Goal: Task Accomplishment & Management: Use online tool/utility

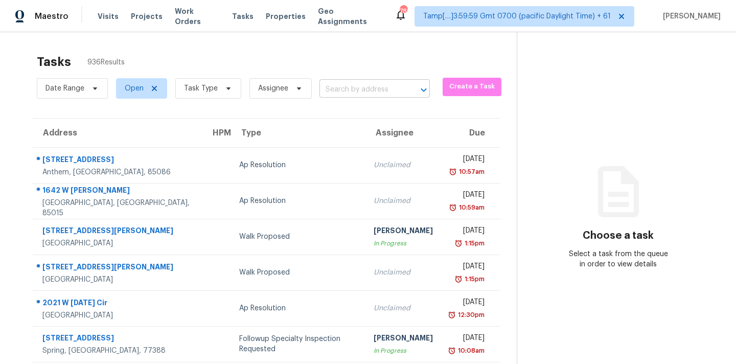
click at [365, 85] on input "text" at bounding box center [360, 90] width 82 height 16
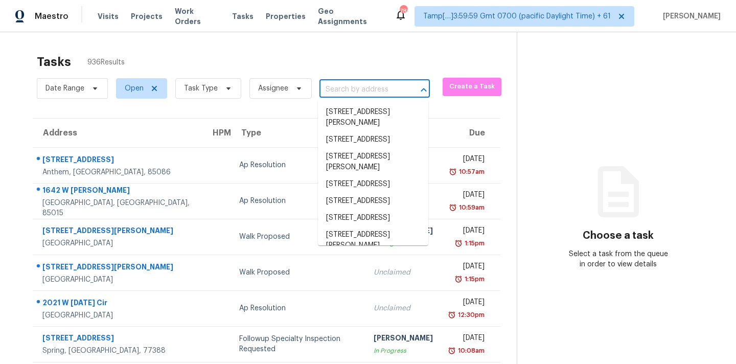
paste input "[STREET_ADDRESS]"
type input "[STREET_ADDRESS]"
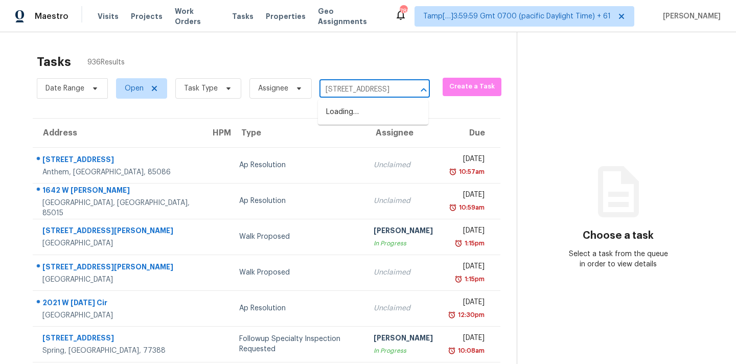
scroll to position [0, 77]
click at [363, 111] on li "[STREET_ADDRESS]" at bounding box center [373, 112] width 110 height 17
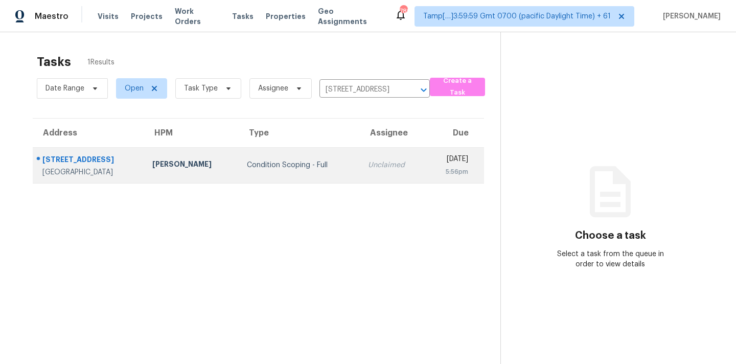
click at [368, 168] on div "Unclaimed" at bounding box center [393, 165] width 50 height 10
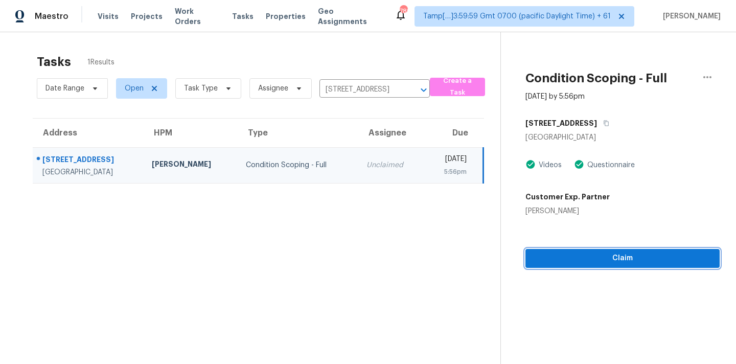
click at [574, 253] on span "Claim" at bounding box center [622, 258] width 178 height 13
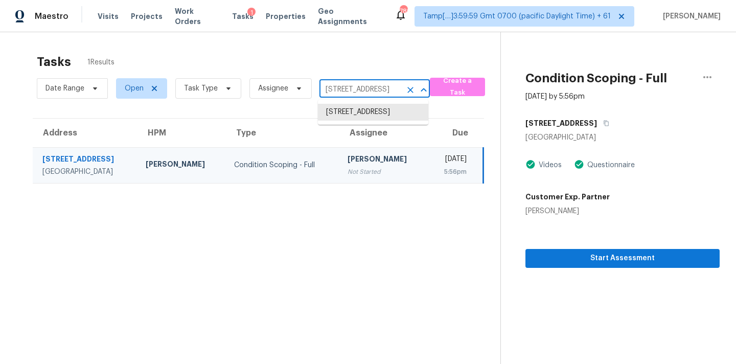
click at [350, 91] on input "[STREET_ADDRESS]" at bounding box center [360, 90] width 82 height 16
paste input "[STREET_ADDRESS][PERSON_NAME]"
type input "[STREET_ADDRESS][PERSON_NAME]"
click at [350, 114] on li "[STREET_ADDRESS][PERSON_NAME]" at bounding box center [373, 118] width 110 height 28
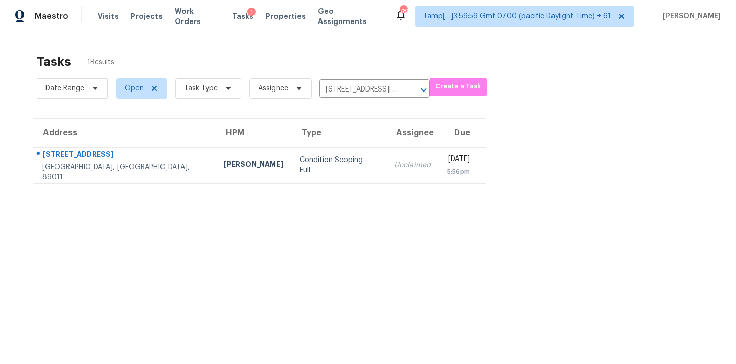
click at [394, 160] on div "Unclaimed" at bounding box center [412, 165] width 37 height 10
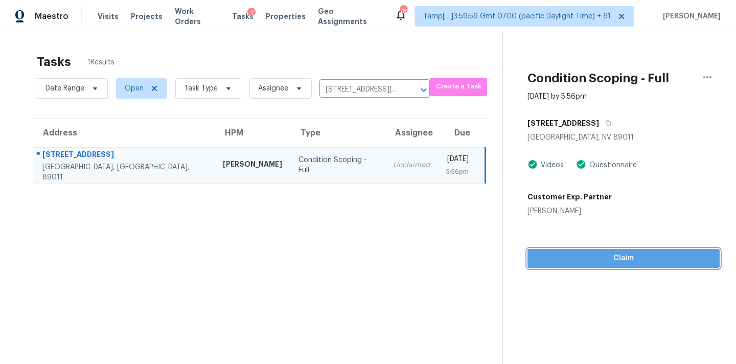
click at [601, 261] on span "Claim" at bounding box center [623, 258] width 176 height 13
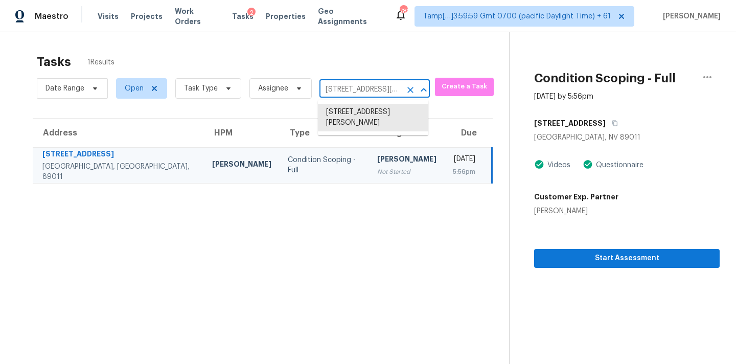
click at [359, 93] on input "[STREET_ADDRESS][PERSON_NAME]" at bounding box center [360, 90] width 82 height 16
paste input "[STREET_ADDRESS][PERSON_NAME]"
type input "[STREET_ADDRESS][PERSON_NAME]"
click at [354, 114] on li "[STREET_ADDRESS][PERSON_NAME]" at bounding box center [373, 118] width 110 height 28
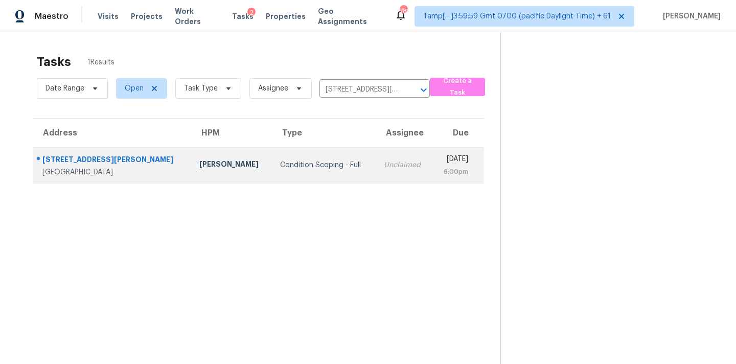
click at [384, 162] on div "Unclaimed" at bounding box center [404, 165] width 40 height 10
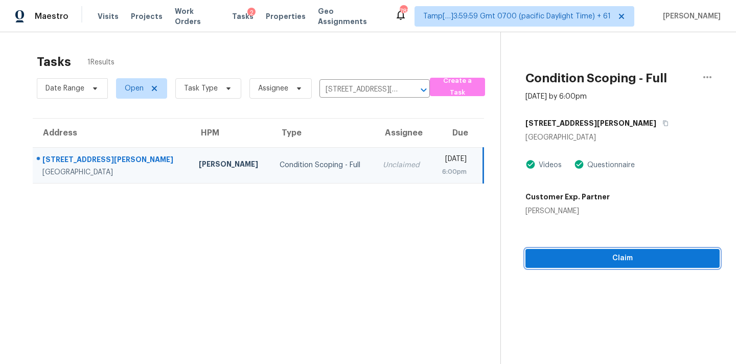
click at [607, 263] on span "Claim" at bounding box center [622, 258] width 178 height 13
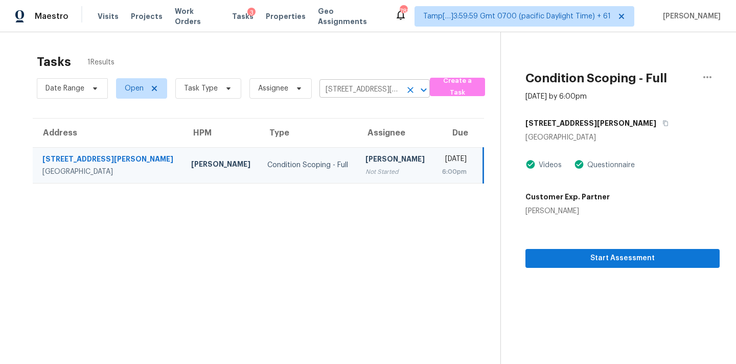
click at [371, 88] on input "[STREET_ADDRESS][PERSON_NAME]" at bounding box center [360, 90] width 82 height 16
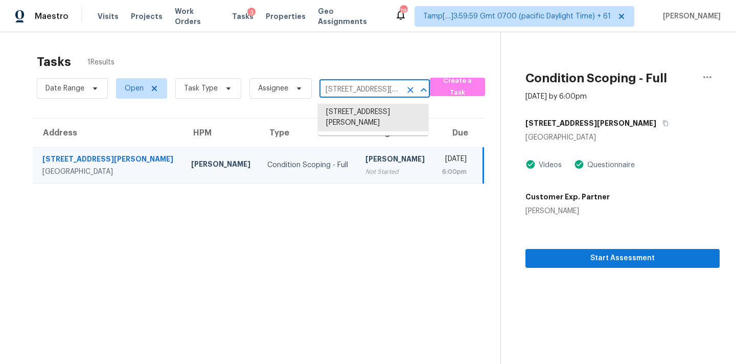
paste input "[STREET_ADDRESS]"
type input "[STREET_ADDRESS]"
click at [358, 113] on li "[STREET_ADDRESS]" at bounding box center [373, 112] width 110 height 17
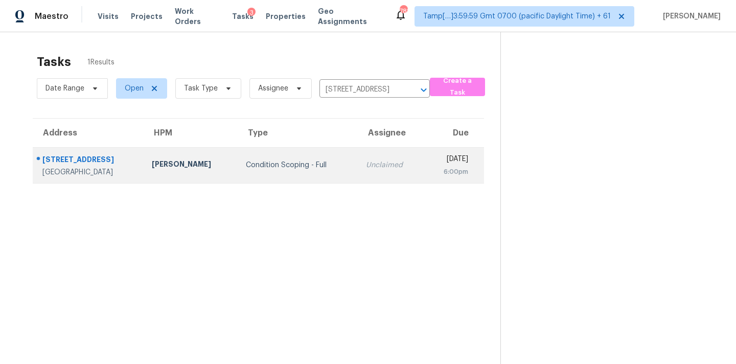
click at [358, 172] on td "Unclaimed" at bounding box center [391, 165] width 66 height 36
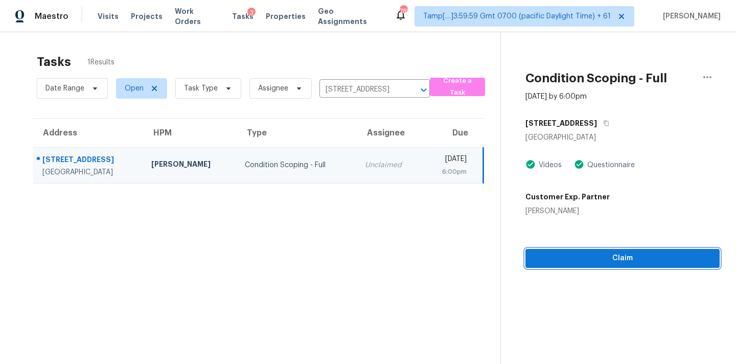
click at [608, 266] on button "Claim" at bounding box center [622, 258] width 194 height 19
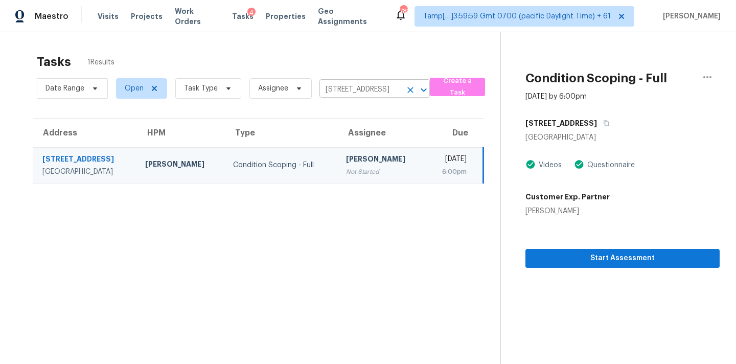
click at [337, 87] on input "[STREET_ADDRESS]" at bounding box center [360, 90] width 82 height 16
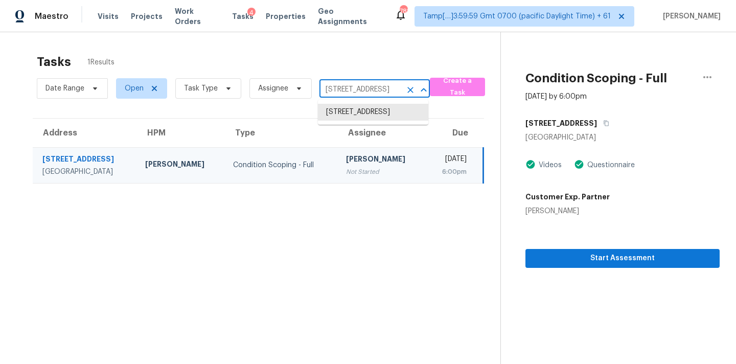
paste input "[STREET_ADDRESS]"
type input "[STREET_ADDRESS]"
click at [339, 112] on li "[STREET_ADDRESS]" at bounding box center [373, 112] width 110 height 17
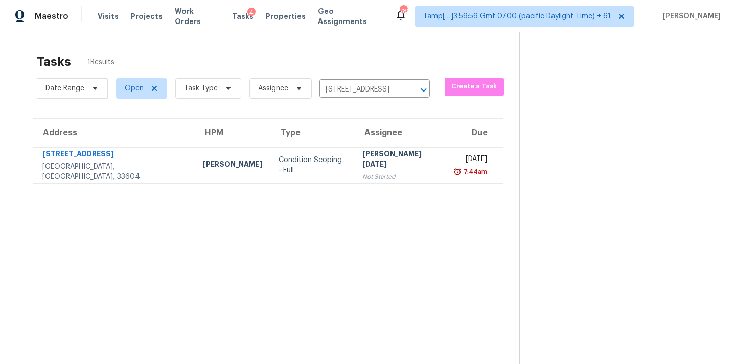
click at [362, 172] on div "Not Started" at bounding box center [400, 177] width 77 height 10
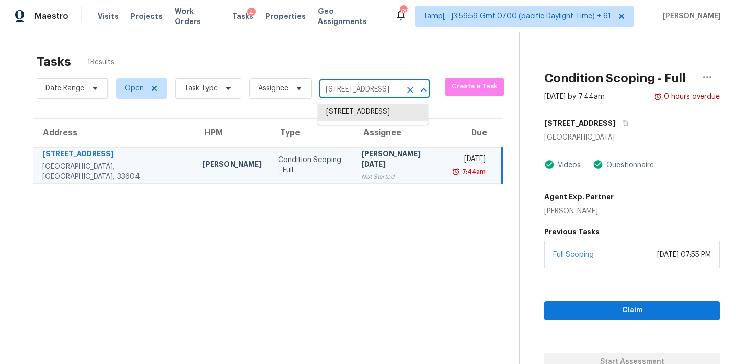
click at [342, 88] on input "[STREET_ADDRESS]" at bounding box center [360, 90] width 82 height 16
paste input "[STREET_ADDRESS]"
type input "[STREET_ADDRESS]"
click at [344, 107] on li "[STREET_ADDRESS]" at bounding box center [373, 112] width 110 height 17
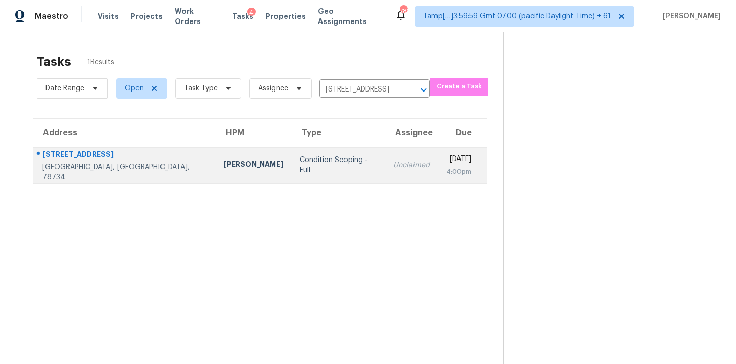
click at [393, 166] on div "Unclaimed" at bounding box center [411, 165] width 37 height 10
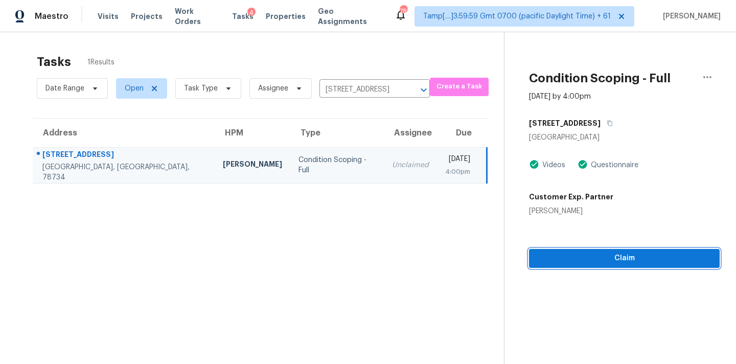
click at [616, 258] on span "Claim" at bounding box center [624, 258] width 174 height 13
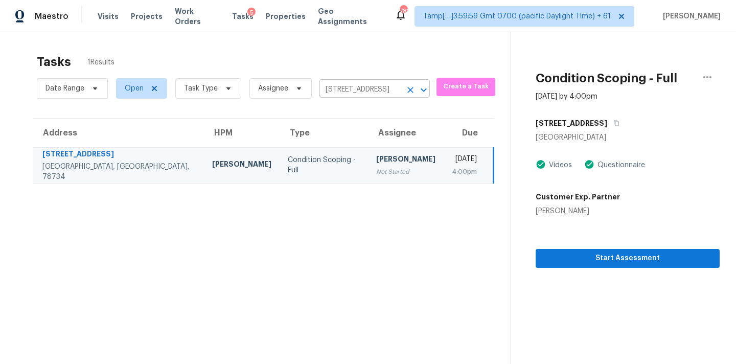
click at [347, 88] on input "[STREET_ADDRESS]" at bounding box center [360, 90] width 82 height 16
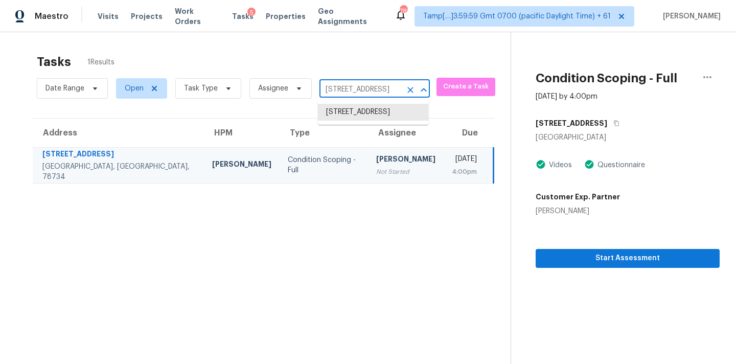
paste input "[STREET_ADDRESS][PERSON_NAME]"
type input "[STREET_ADDRESS][PERSON_NAME]"
click at [348, 113] on li "[STREET_ADDRESS][PERSON_NAME][PERSON_NAME]" at bounding box center [373, 123] width 110 height 38
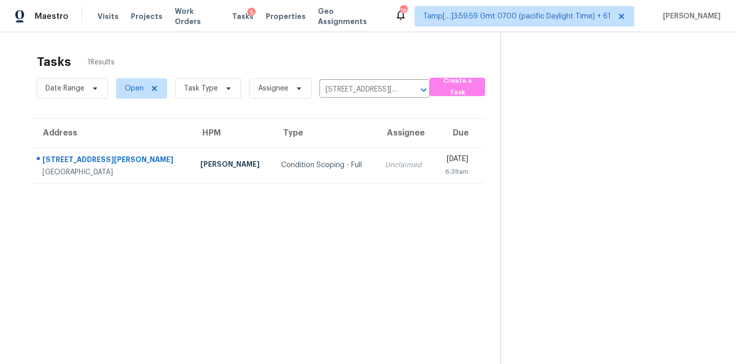
click at [385, 167] on div "Unclaimed" at bounding box center [405, 165] width 40 height 10
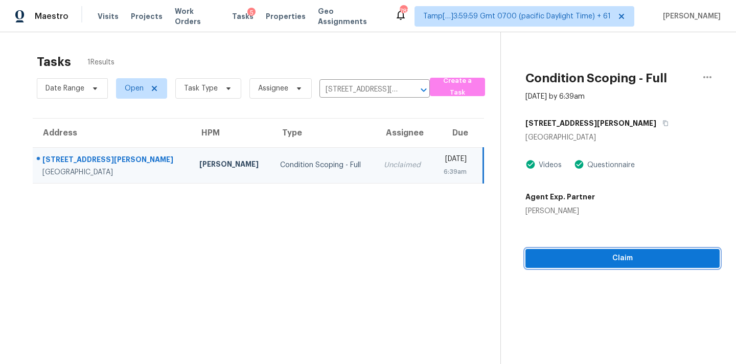
click at [604, 262] on span "Claim" at bounding box center [622, 258] width 178 height 13
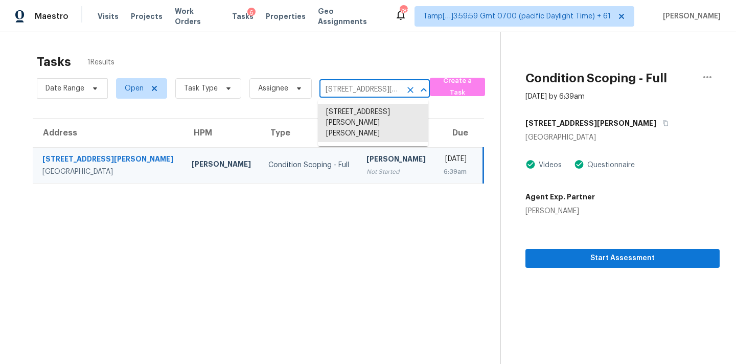
click at [349, 90] on input "[STREET_ADDRESS][PERSON_NAME][PERSON_NAME]" at bounding box center [360, 90] width 82 height 16
paste input "[STREET_ADDRESS]"
type input "[STREET_ADDRESS]"
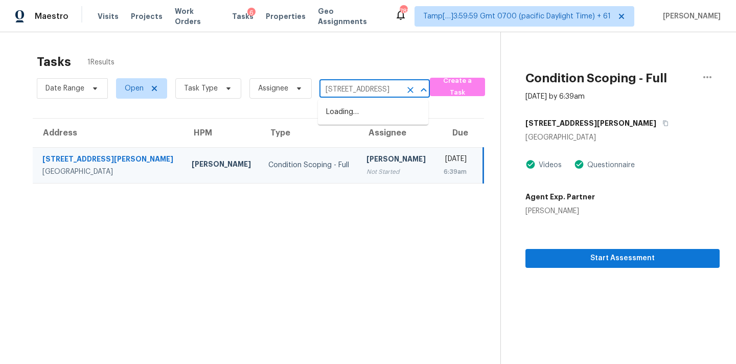
scroll to position [0, 81]
click at [354, 120] on li "[STREET_ADDRESS]" at bounding box center [373, 112] width 110 height 17
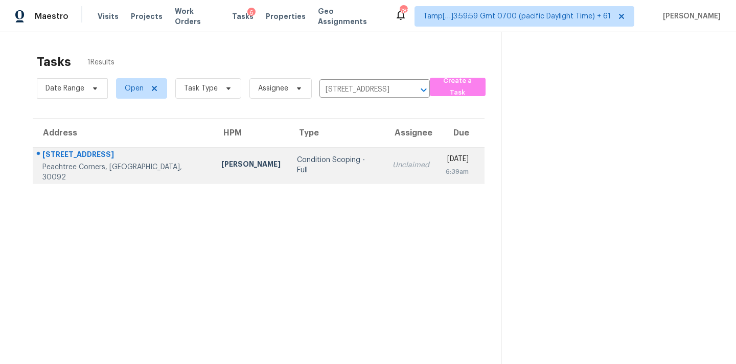
click at [384, 171] on td "Unclaimed" at bounding box center [410, 165] width 53 height 36
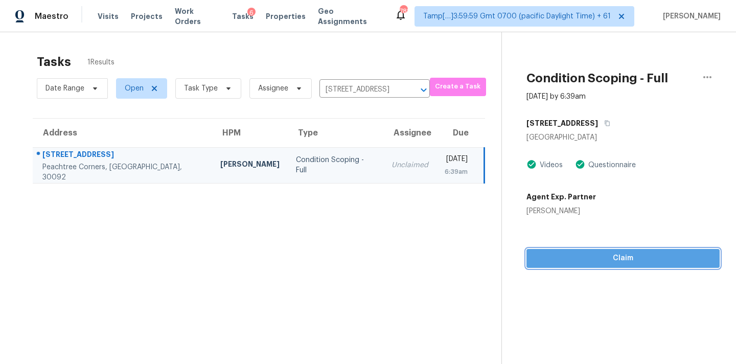
click at [535, 256] on span "Claim" at bounding box center [622, 258] width 177 height 13
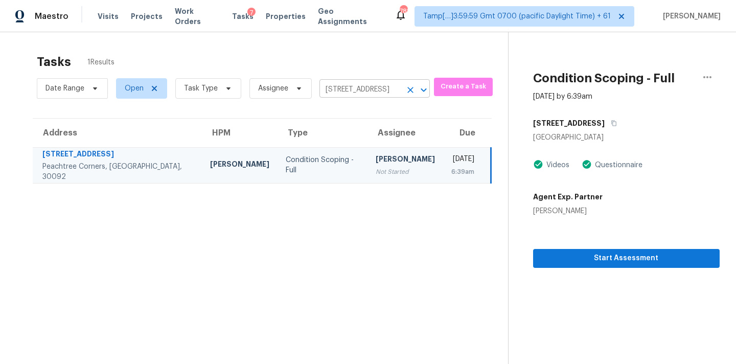
click at [360, 85] on input "[STREET_ADDRESS]" at bounding box center [360, 90] width 82 height 16
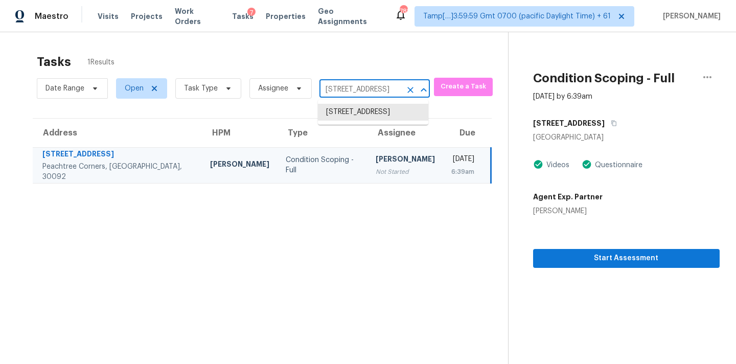
paste input "[STREET_ADDRESS][PERSON_NAME]"
type input "[STREET_ADDRESS][PERSON_NAME]"
click at [367, 119] on li "[STREET_ADDRESS][PERSON_NAME]" at bounding box center [373, 118] width 110 height 28
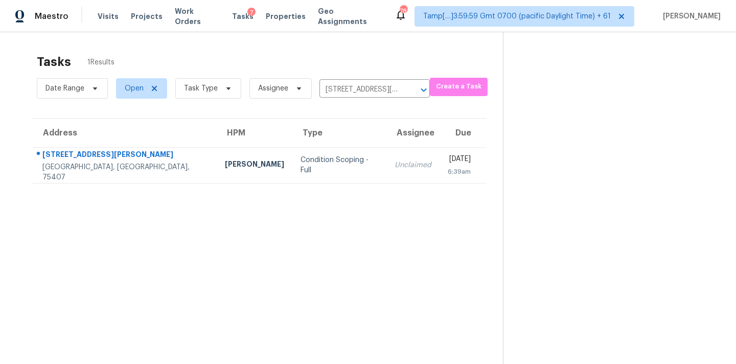
click at [386, 170] on td "Unclaimed" at bounding box center [412, 165] width 53 height 36
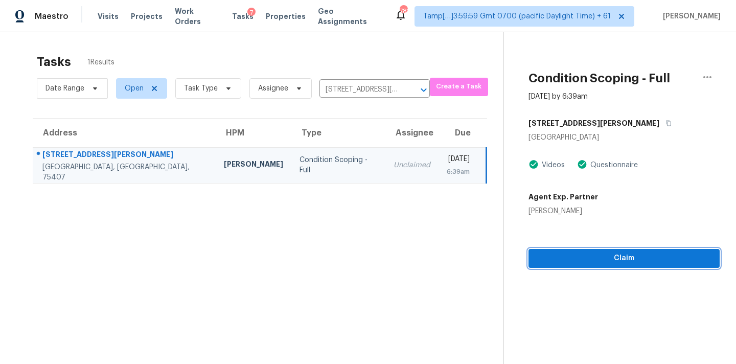
click at [606, 266] on button "Claim" at bounding box center [623, 258] width 191 height 19
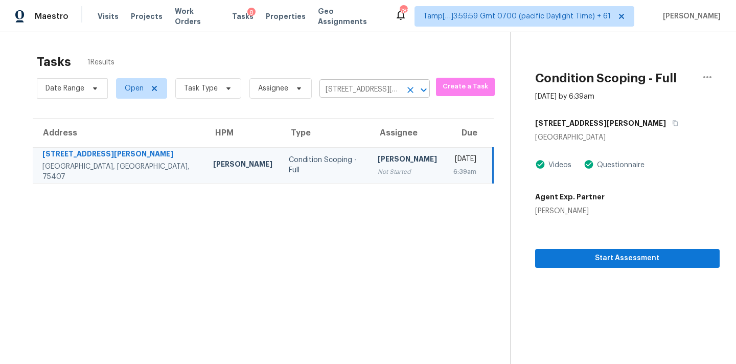
click at [349, 91] on input "[STREET_ADDRESS][PERSON_NAME]" at bounding box center [360, 90] width 82 height 16
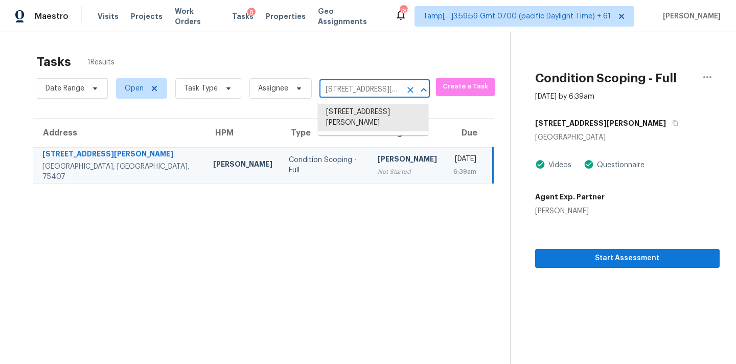
paste input "[STREET_ADDRESS]"
type input "[STREET_ADDRESS]"
click at [354, 112] on li "[STREET_ADDRESS]" at bounding box center [373, 112] width 110 height 17
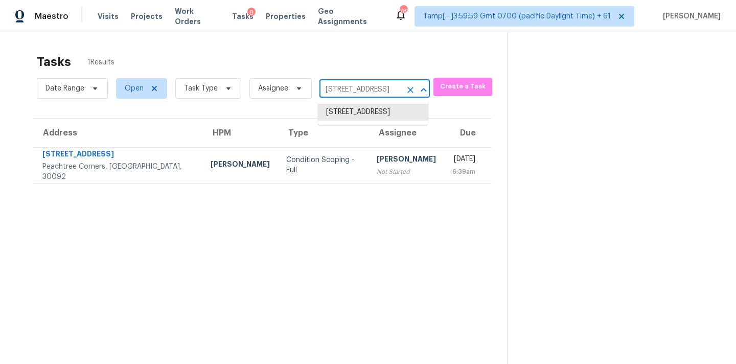
click at [373, 90] on input "[STREET_ADDRESS]" at bounding box center [360, 90] width 82 height 16
paste input "[STREET_ADDRESS][PERSON_NAME][PERSON_NAME]"
type input "[STREET_ADDRESS][PERSON_NAME][PERSON_NAME]"
click at [372, 113] on li "[STREET_ADDRESS][PERSON_NAME]" at bounding box center [373, 118] width 110 height 28
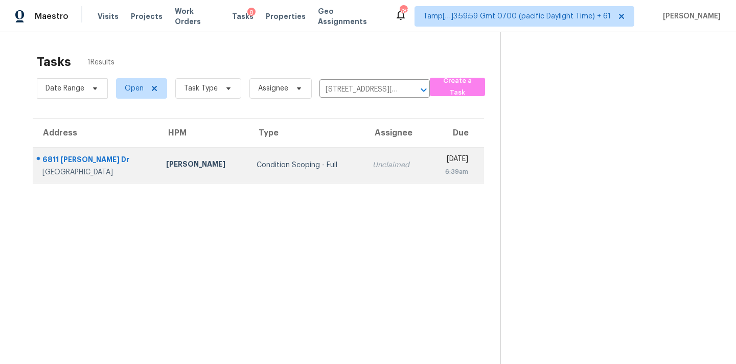
click at [372, 163] on div "Unclaimed" at bounding box center [395, 165] width 47 height 10
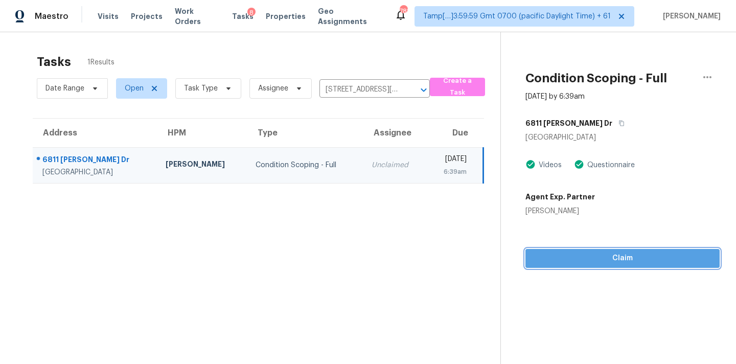
click at [588, 265] on button "Claim" at bounding box center [622, 258] width 194 height 19
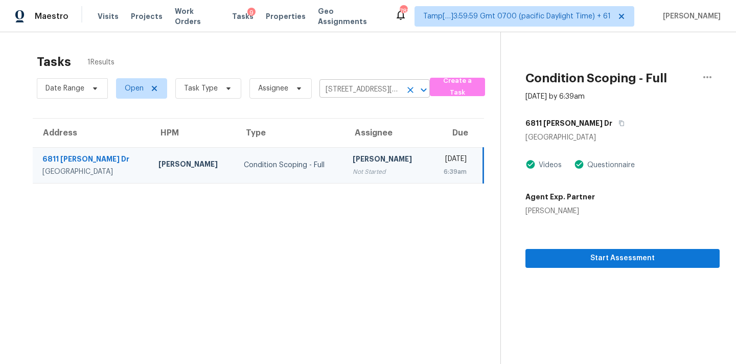
click at [357, 84] on input "[STREET_ADDRESS][PERSON_NAME]" at bounding box center [360, 90] width 82 height 16
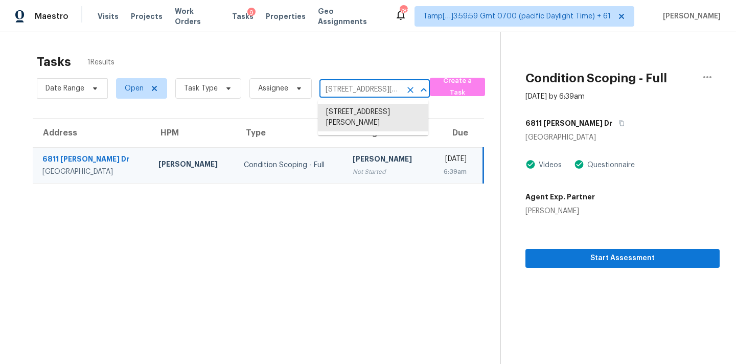
paste input "[STREET_ADDRESS][PERSON_NAME]"
type input "[STREET_ADDRESS][PERSON_NAME]"
click at [358, 113] on li "[STREET_ADDRESS]" at bounding box center [373, 112] width 110 height 17
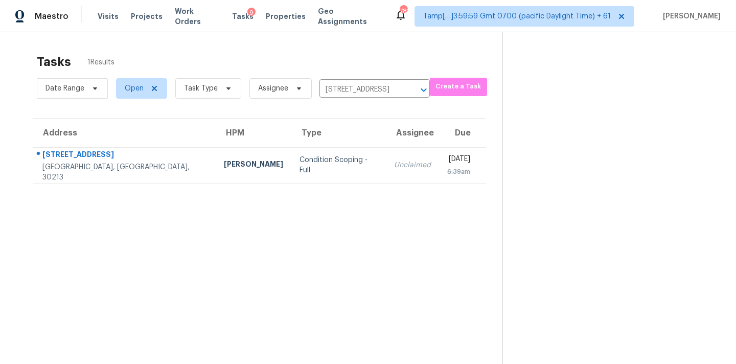
click at [386, 158] on td "Unclaimed" at bounding box center [412, 165] width 53 height 36
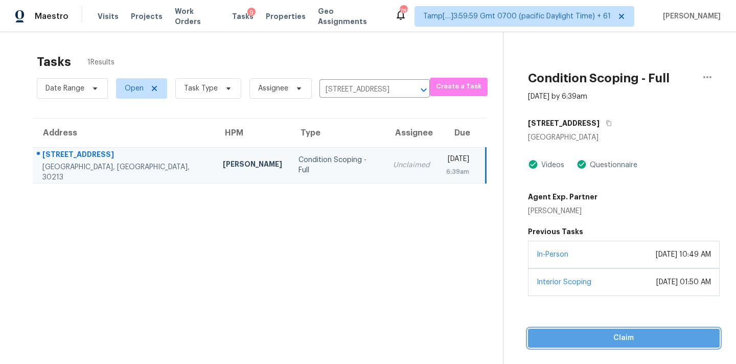
click at [629, 337] on span "Claim" at bounding box center [623, 337] width 175 height 13
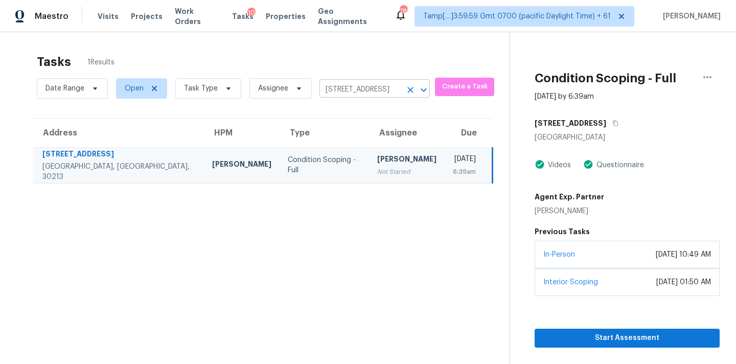
click at [358, 89] on input "[STREET_ADDRESS]" at bounding box center [360, 90] width 82 height 16
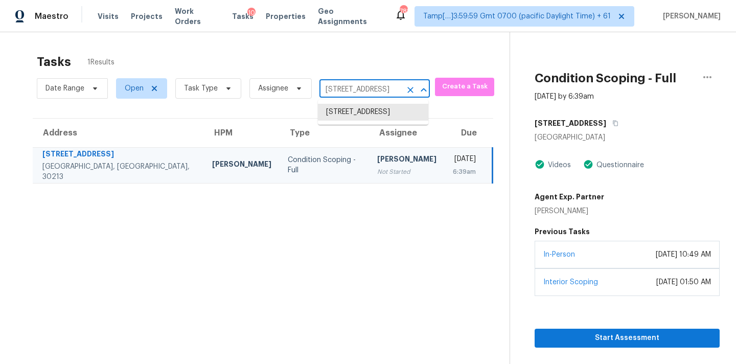
paste input "[STREET_ADDRESS]"
click at [365, 85] on input "[STREET_ADDRESS]" at bounding box center [360, 90] width 82 height 16
paste input "[STREET_ADDRESS]"
type input "[STREET_ADDRESS]"
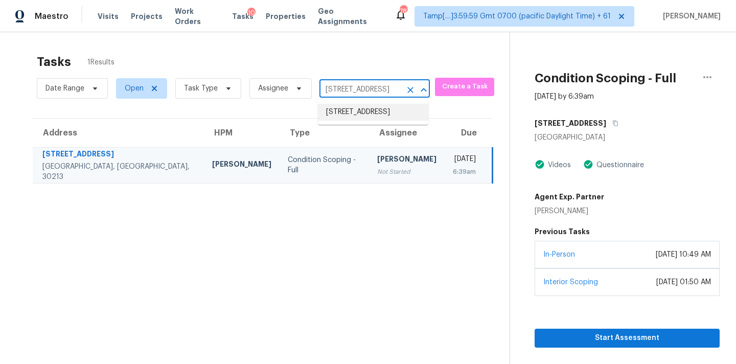
click at [358, 112] on li "[STREET_ADDRESS]" at bounding box center [373, 112] width 110 height 17
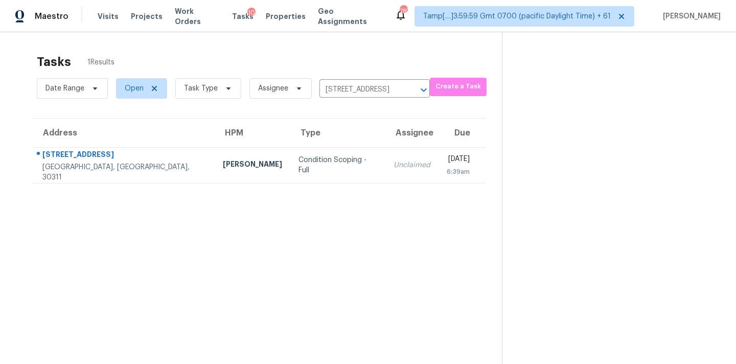
click at [385, 173] on td "Unclaimed" at bounding box center [411, 165] width 53 height 36
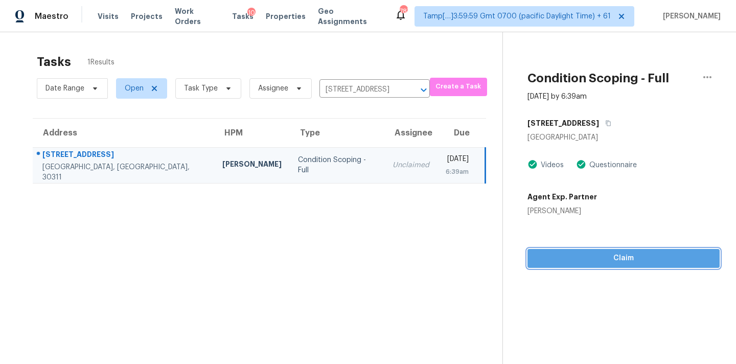
click at [613, 257] on span "Claim" at bounding box center [623, 258] width 176 height 13
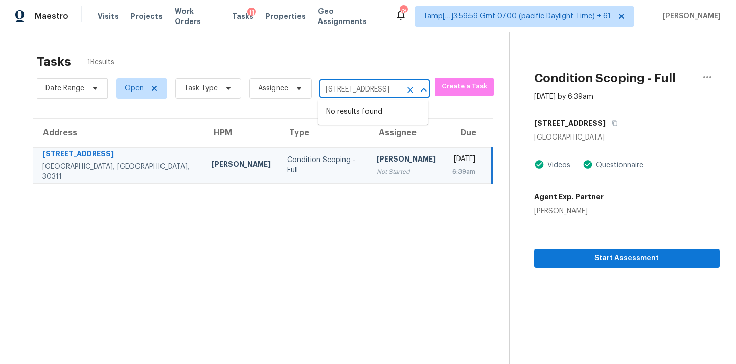
click at [361, 86] on input "[STREET_ADDRESS]" at bounding box center [360, 90] width 82 height 16
paste input "[STREET_ADDRESS]"
type input "[STREET_ADDRESS]"
click at [367, 115] on li "[STREET_ADDRESS]" at bounding box center [373, 112] width 110 height 17
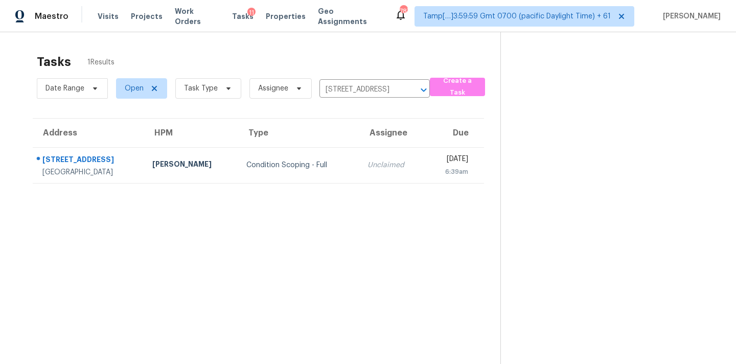
click at [367, 160] on div "Unclaimed" at bounding box center [392, 165] width 50 height 10
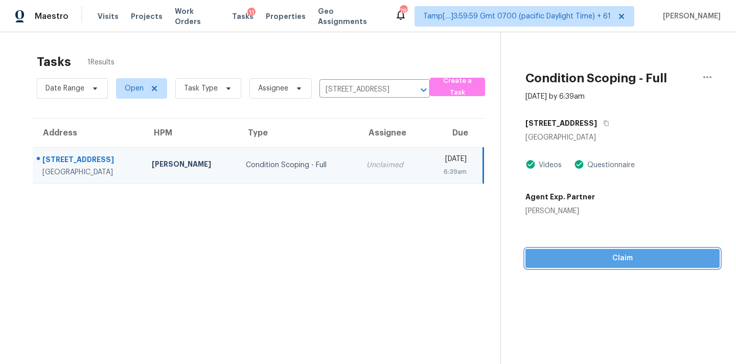
click at [623, 262] on span "Claim" at bounding box center [622, 258] width 178 height 13
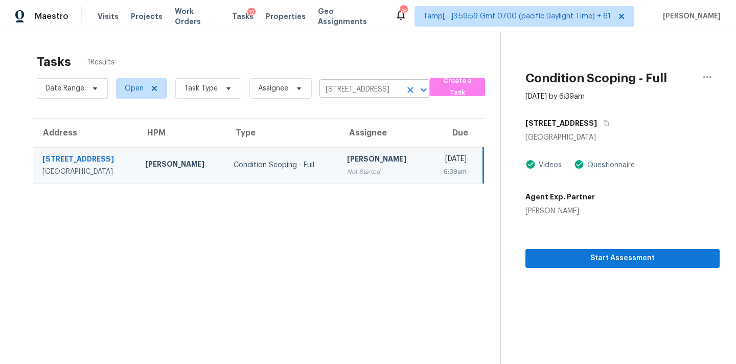
click at [347, 89] on input "[STREET_ADDRESS]" at bounding box center [360, 90] width 82 height 16
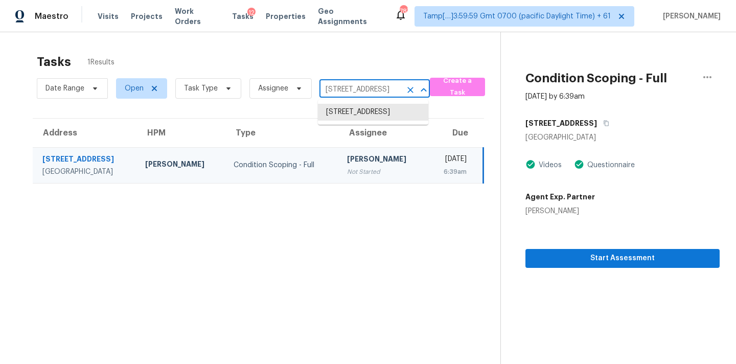
paste input "[STREET_ADDRESS]"
type input "[STREET_ADDRESS]"
click at [356, 116] on li "[STREET_ADDRESS]" at bounding box center [373, 112] width 110 height 17
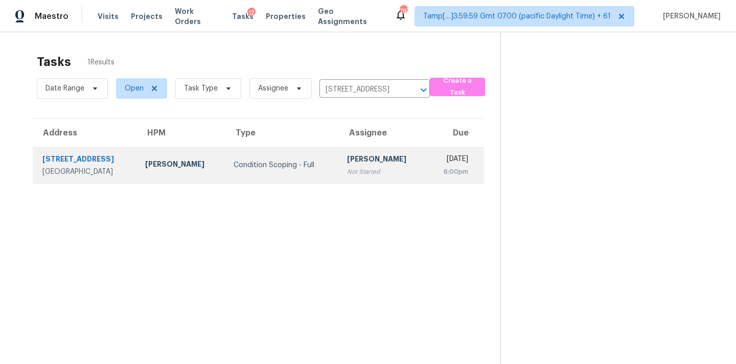
click at [348, 162] on div "[PERSON_NAME]" at bounding box center [383, 160] width 72 height 13
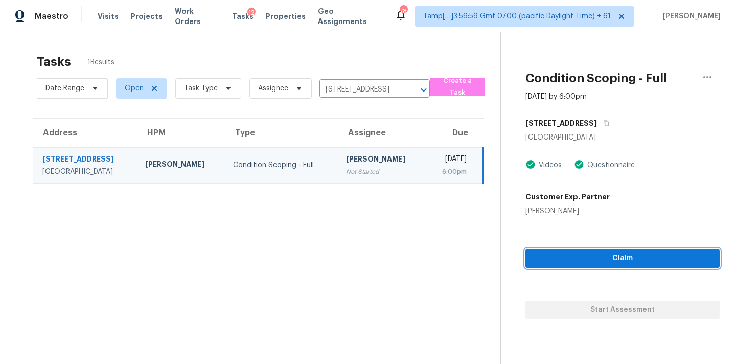
click at [592, 260] on span "Claim" at bounding box center [622, 258] width 178 height 13
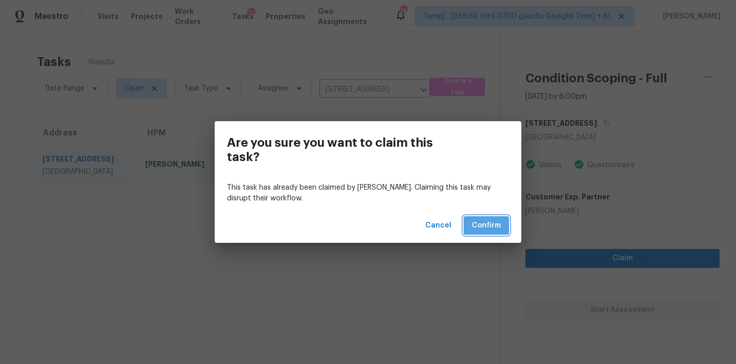
click at [483, 228] on span "Confirm" at bounding box center [485, 225] width 29 height 13
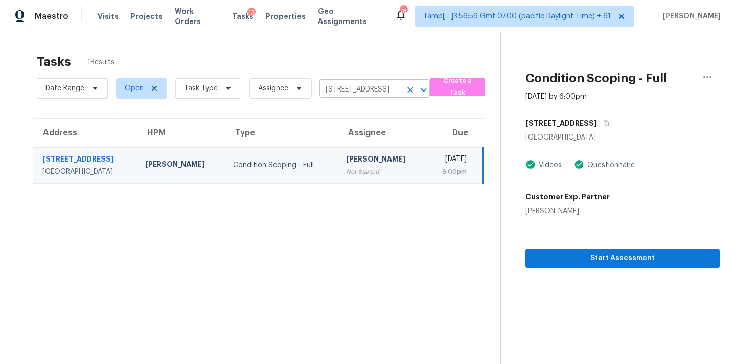
click at [332, 91] on input "[STREET_ADDRESS]" at bounding box center [360, 90] width 82 height 16
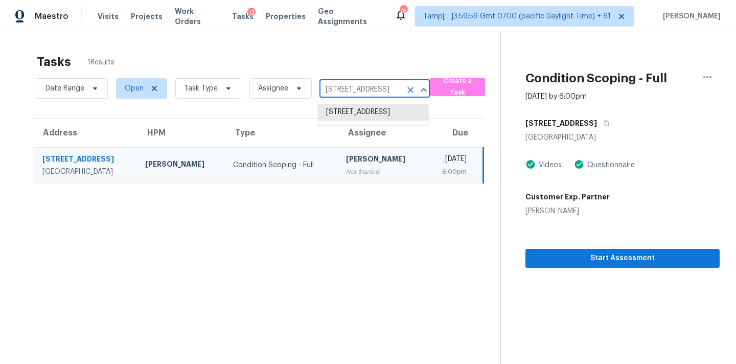
paste input "[STREET_ADDRESS]"
type input "[STREET_ADDRESS]"
click at [345, 112] on li "[STREET_ADDRESS]" at bounding box center [373, 112] width 110 height 17
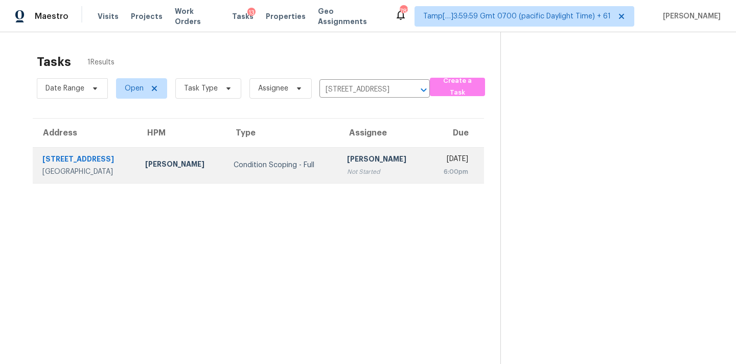
click at [351, 162] on div "[PERSON_NAME]" at bounding box center [383, 160] width 72 height 13
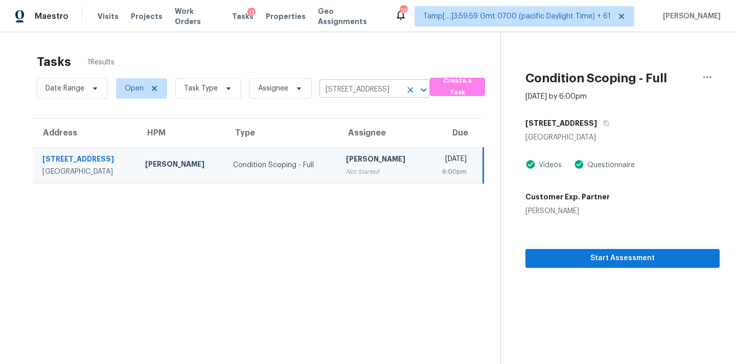
click at [336, 91] on input "[STREET_ADDRESS]" at bounding box center [360, 90] width 82 height 16
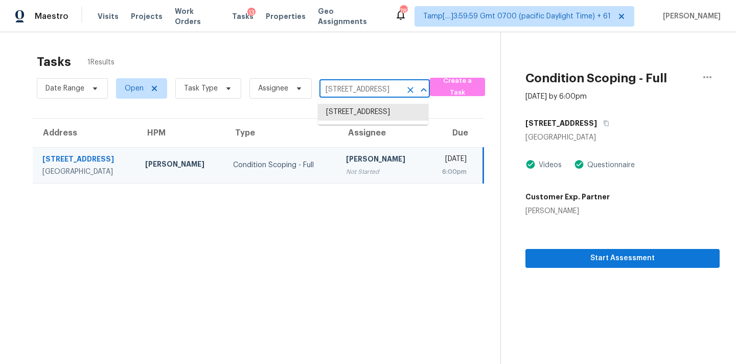
paste input "[STREET_ADDRESS]"
type input "[STREET_ADDRESS]"
click at [348, 113] on li "[STREET_ADDRESS]" at bounding box center [373, 112] width 110 height 17
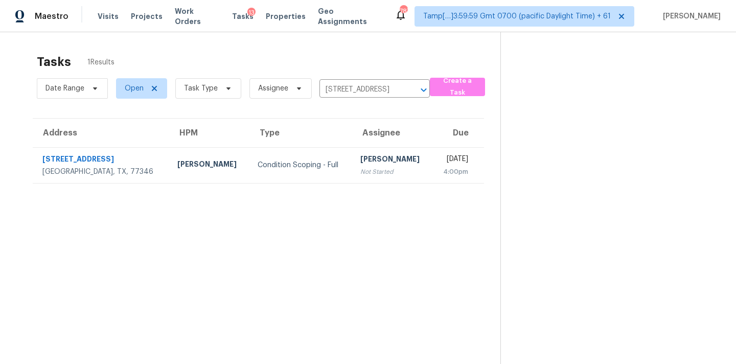
click at [360, 167] on div "Not Started" at bounding box center [392, 172] width 64 height 10
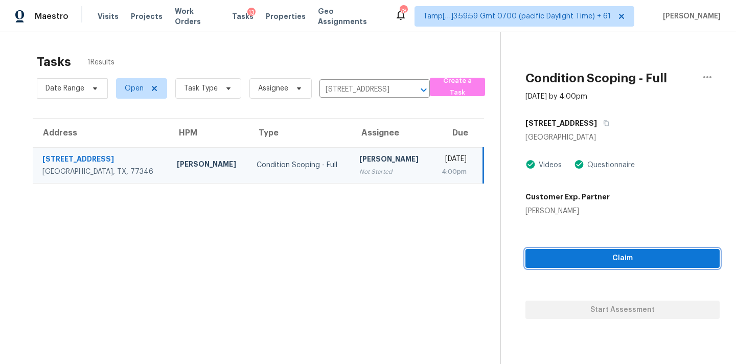
click at [595, 259] on span "Claim" at bounding box center [622, 258] width 178 height 13
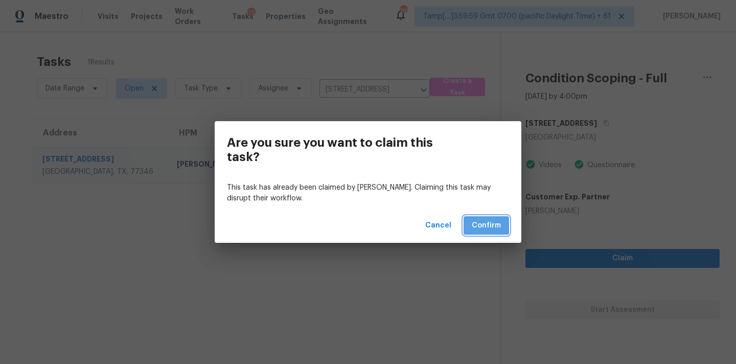
click at [480, 225] on span "Confirm" at bounding box center [485, 225] width 29 height 13
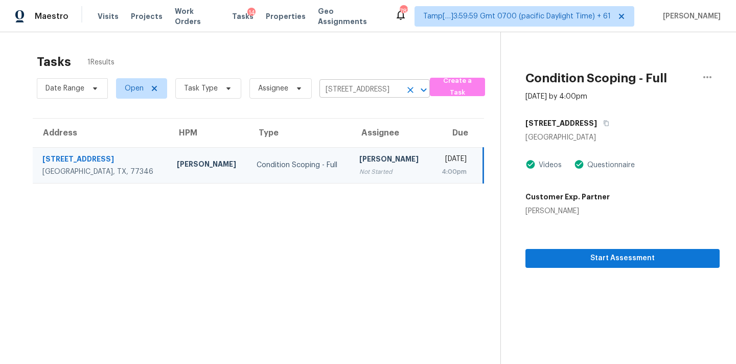
click at [351, 97] on input "[STREET_ADDRESS]" at bounding box center [360, 90] width 82 height 16
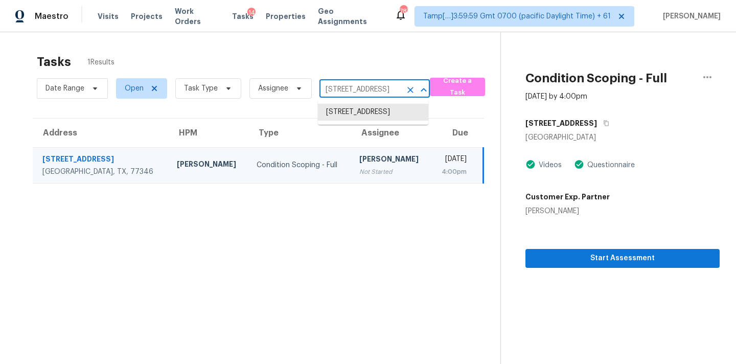
paste input "[STREET_ADDRESS]"
type input "[STREET_ADDRESS]"
click at [354, 115] on li "[STREET_ADDRESS]" at bounding box center [373, 112] width 110 height 17
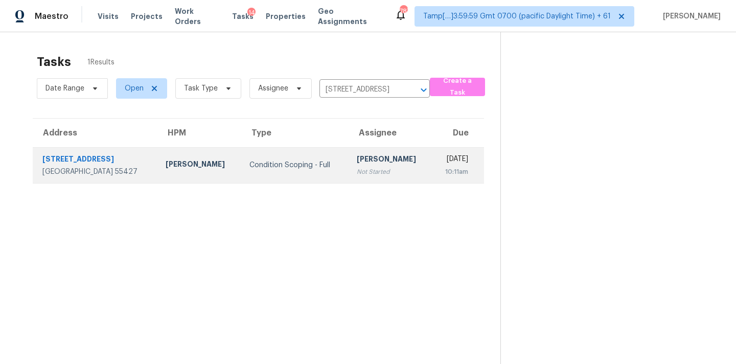
click at [357, 171] on div "Not Started" at bounding box center [390, 172] width 67 height 10
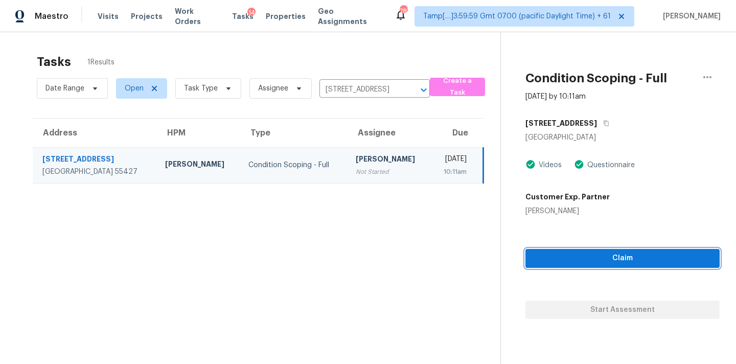
click at [624, 258] on span "Claim" at bounding box center [622, 258] width 178 height 13
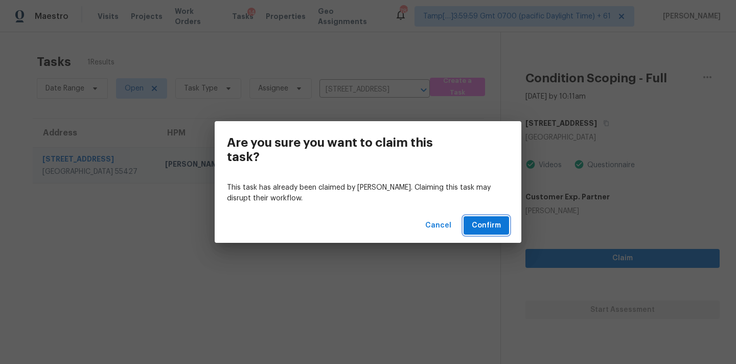
click at [507, 228] on button "Confirm" at bounding box center [485, 225] width 45 height 19
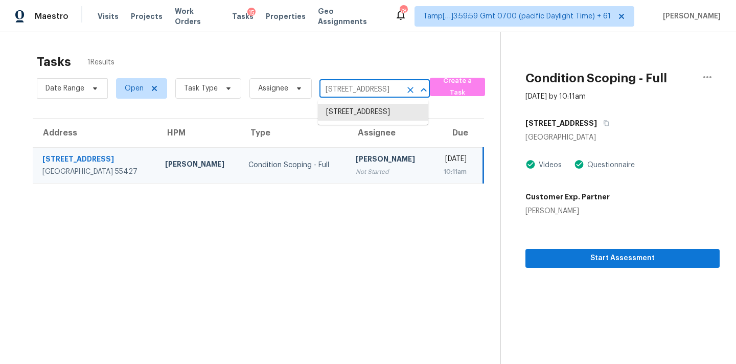
click at [358, 91] on input "[STREET_ADDRESS]" at bounding box center [360, 90] width 82 height 16
paste input "[STREET_ADDRESS]"
type input "[STREET_ADDRESS]"
click at [353, 112] on li "[STREET_ADDRESS]" at bounding box center [373, 112] width 110 height 17
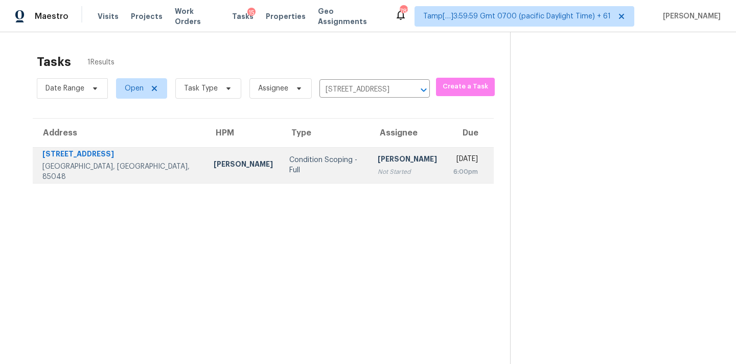
click at [377, 168] on div "Not Started" at bounding box center [406, 172] width 59 height 10
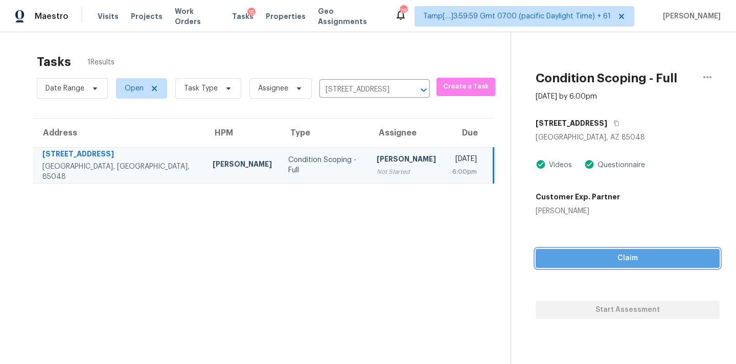
click at [582, 263] on span "Claim" at bounding box center [627, 258] width 168 height 13
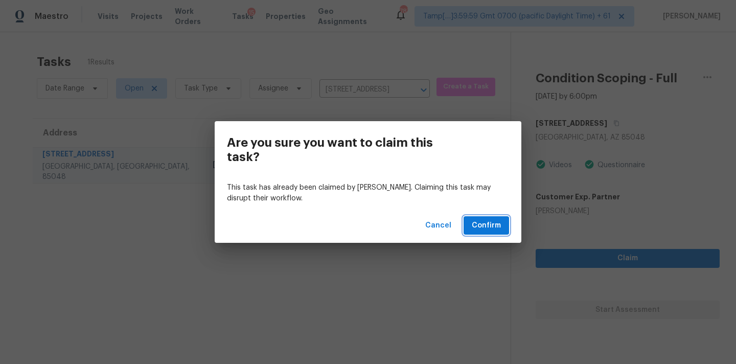
click at [471, 229] on button "Confirm" at bounding box center [485, 225] width 45 height 19
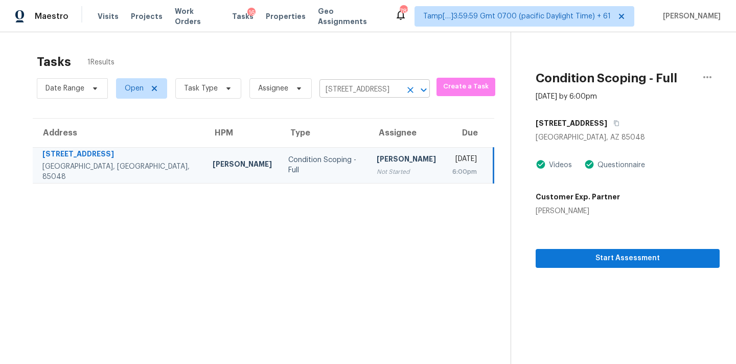
click at [375, 90] on input "[STREET_ADDRESS]" at bounding box center [360, 90] width 82 height 16
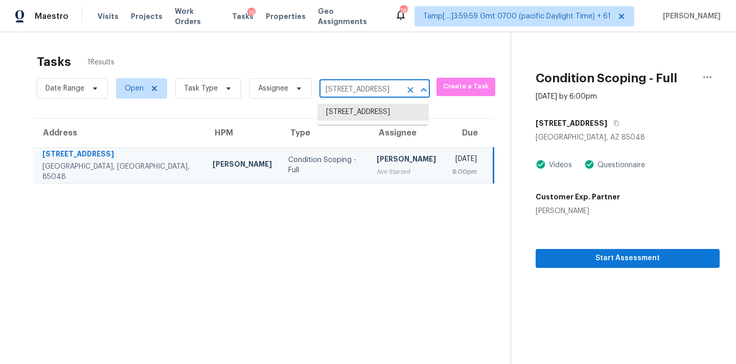
paste input "[STREET_ADDRESS]"
type input "[STREET_ADDRESS]"
click at [371, 111] on li "[STREET_ADDRESS]" at bounding box center [373, 112] width 110 height 17
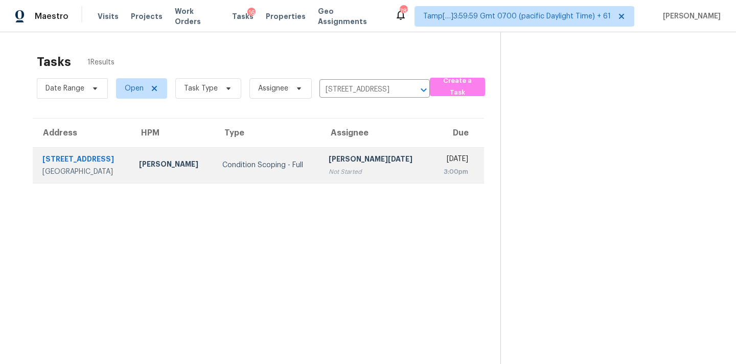
click at [359, 165] on div "[PERSON_NAME][DATE]" at bounding box center [374, 160] width 93 height 13
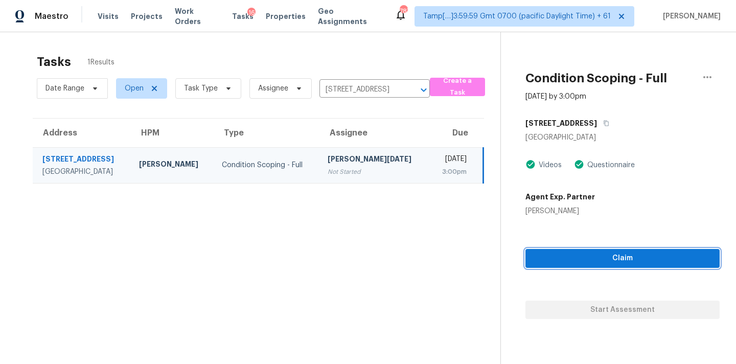
click at [574, 261] on span "Claim" at bounding box center [622, 258] width 178 height 13
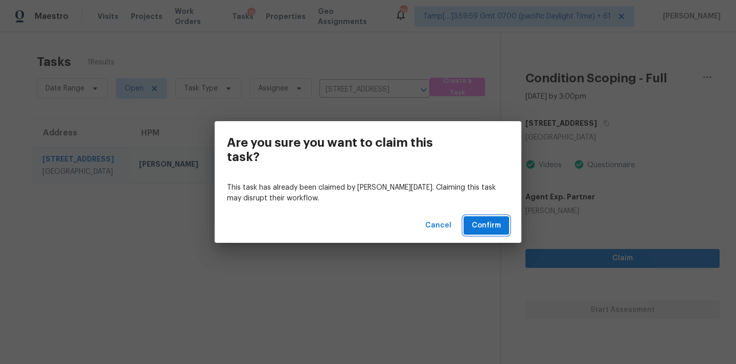
click at [466, 224] on button "Confirm" at bounding box center [485, 225] width 45 height 19
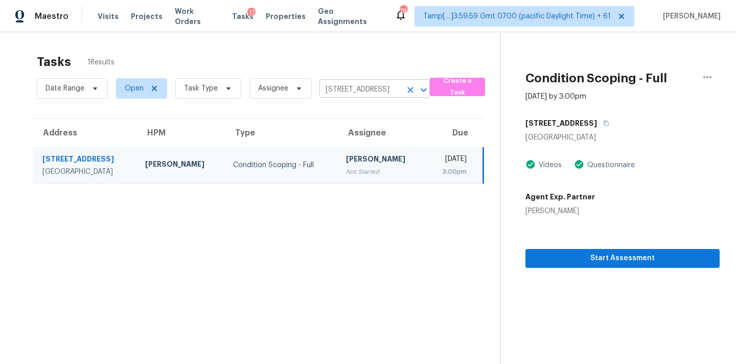
click at [351, 91] on input "[STREET_ADDRESS]" at bounding box center [360, 90] width 82 height 16
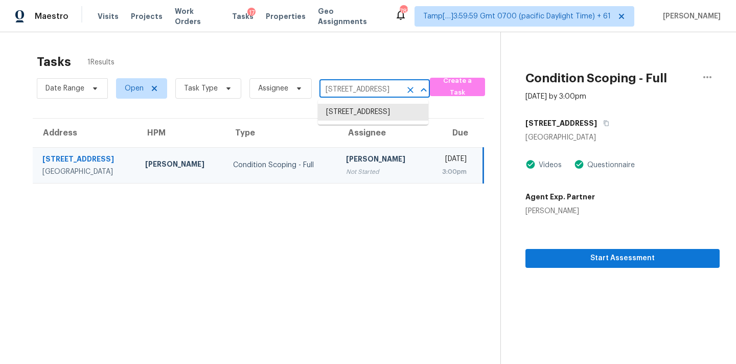
paste input "[STREET_ADDRESS]"
type input "[STREET_ADDRESS]"
click at [356, 116] on li "[STREET_ADDRESS]" at bounding box center [373, 112] width 110 height 17
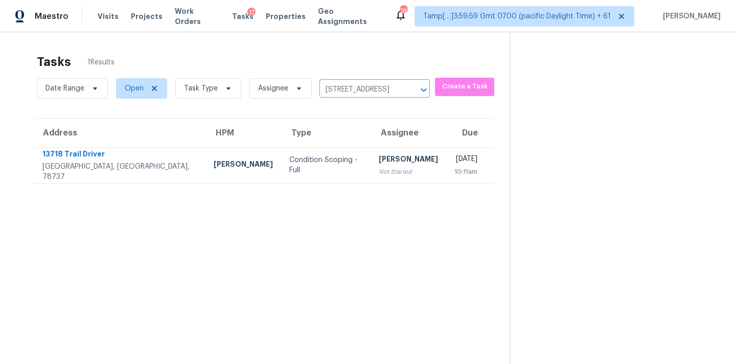
click at [378, 175] on div "Not Started" at bounding box center [407, 172] width 59 height 10
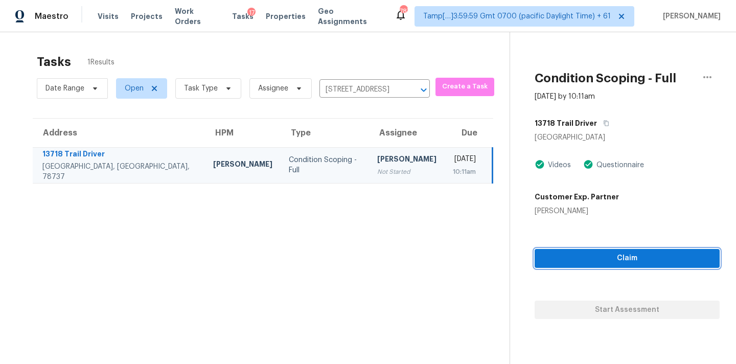
click at [594, 263] on span "Claim" at bounding box center [626, 258] width 169 height 13
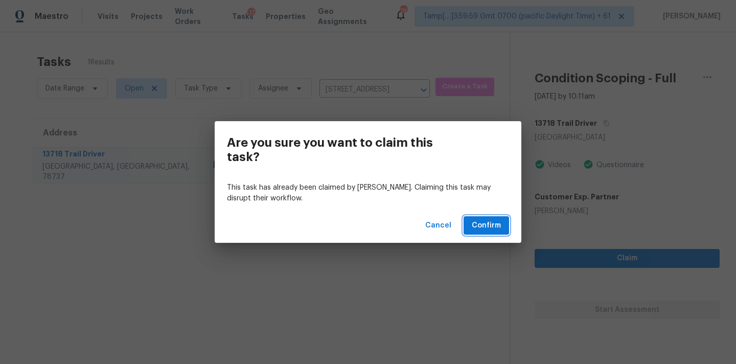
click at [481, 224] on span "Confirm" at bounding box center [485, 225] width 29 height 13
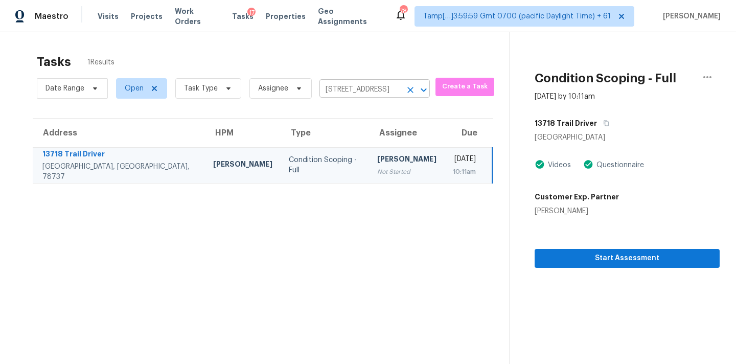
click at [350, 91] on input "[STREET_ADDRESS]" at bounding box center [360, 90] width 82 height 16
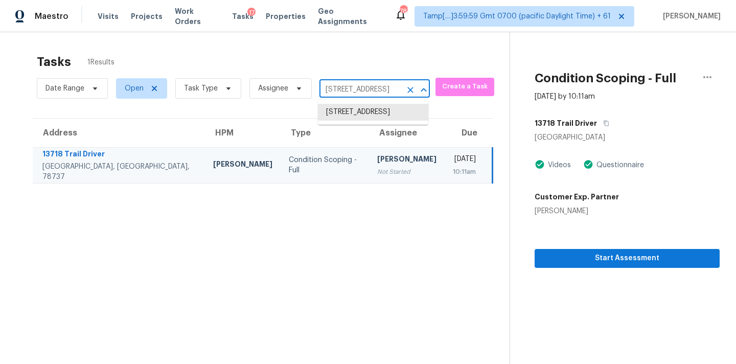
paste input "[STREET_ADDRESS]"
type input "[STREET_ADDRESS]"
click at [353, 117] on li "[STREET_ADDRESS]" at bounding box center [373, 112] width 110 height 17
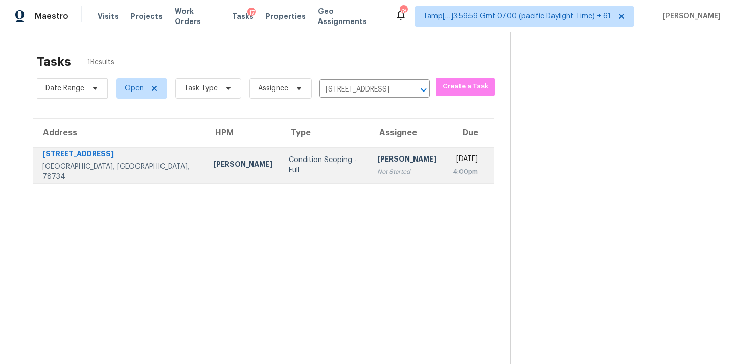
click at [377, 171] on div "Not Started" at bounding box center [406, 172] width 59 height 10
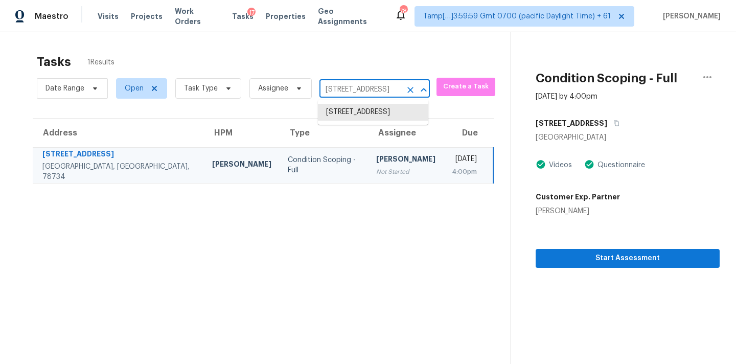
click at [345, 92] on input "[STREET_ADDRESS]" at bounding box center [360, 90] width 82 height 16
paste input "[STREET_ADDRESS]"
type input "[STREET_ADDRESS]"
click at [353, 113] on li "[STREET_ADDRESS]" at bounding box center [373, 112] width 110 height 17
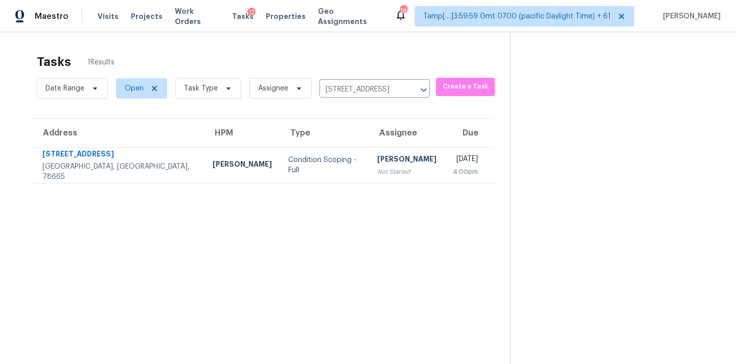
click at [377, 157] on div "[PERSON_NAME]" at bounding box center [406, 160] width 59 height 13
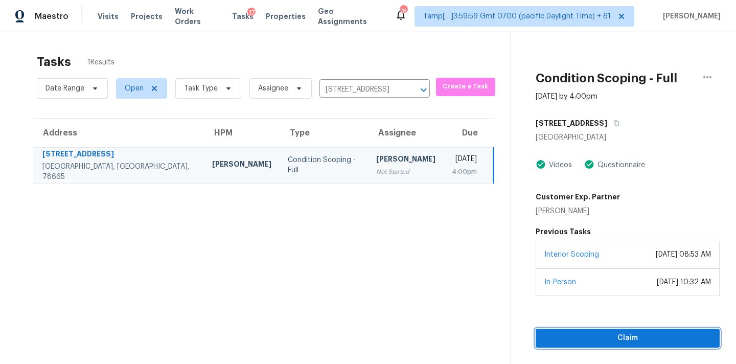
click at [629, 336] on span "Claim" at bounding box center [627, 337] width 168 height 13
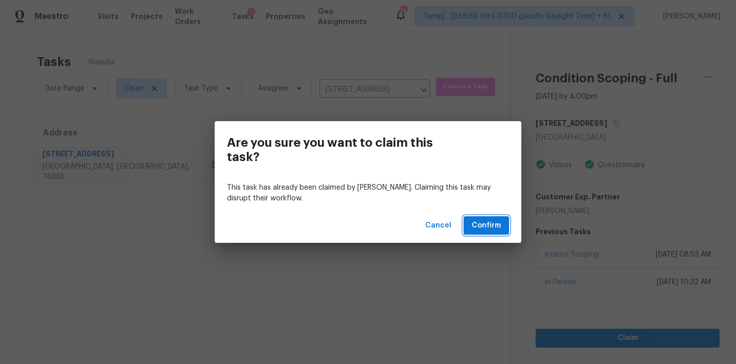
click at [478, 224] on span "Confirm" at bounding box center [485, 225] width 29 height 13
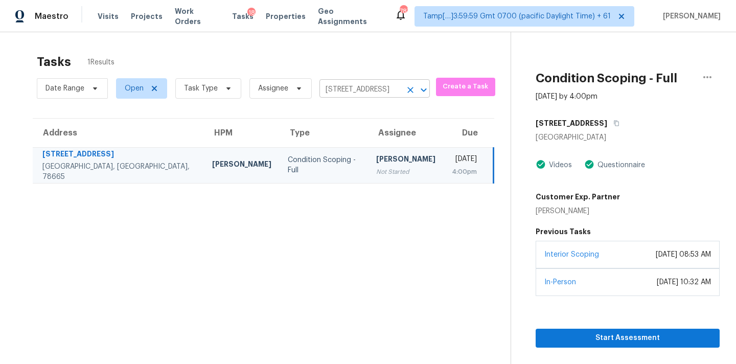
click at [369, 95] on input "[STREET_ADDRESS]" at bounding box center [360, 90] width 82 height 16
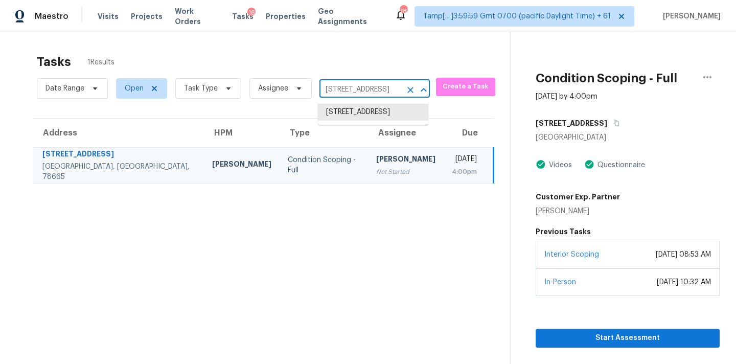
paste input "[STREET_ADDRESS]"
type input "[STREET_ADDRESS]"
click at [367, 117] on li "[STREET_ADDRESS]" at bounding box center [373, 112] width 110 height 17
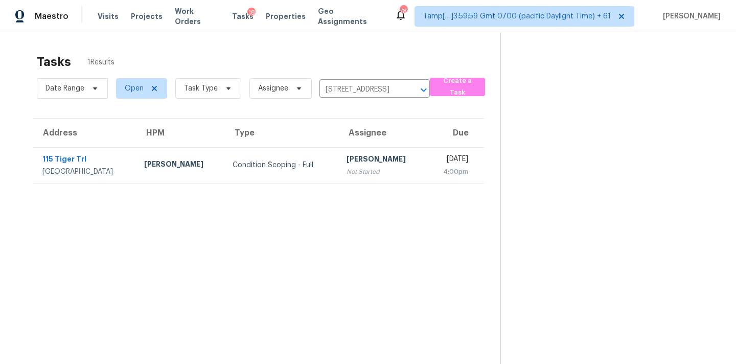
click at [360, 157] on div "[PERSON_NAME]" at bounding box center [382, 160] width 72 height 13
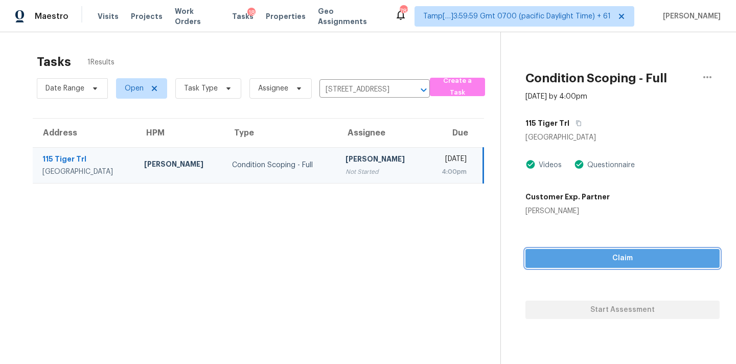
click at [598, 259] on span "Claim" at bounding box center [622, 258] width 178 height 13
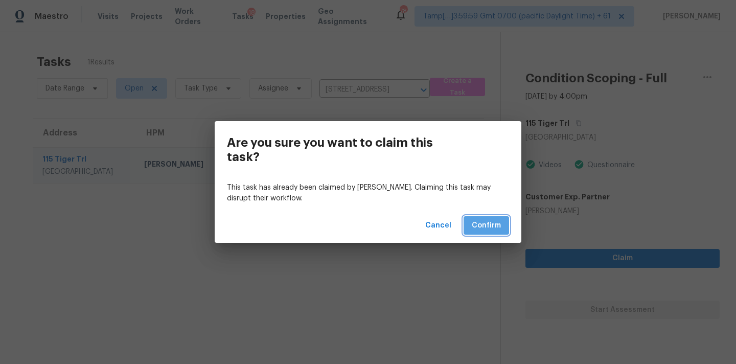
click at [482, 220] on span "Confirm" at bounding box center [485, 225] width 29 height 13
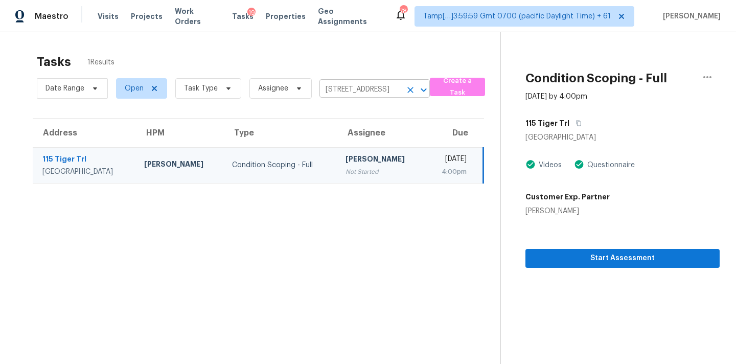
click at [407, 88] on icon "Clear" at bounding box center [410, 90] width 6 height 6
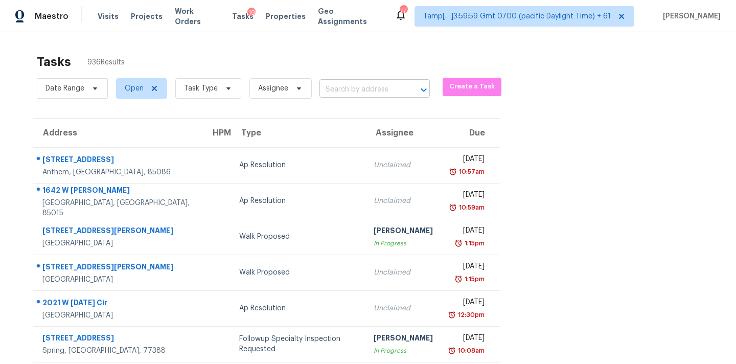
click at [353, 96] on input "text" at bounding box center [360, 90] width 82 height 16
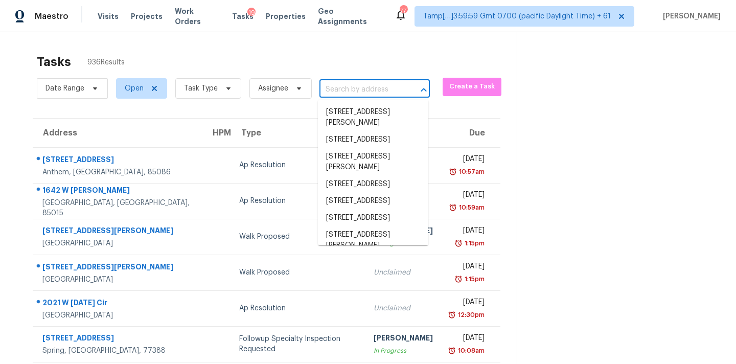
paste input "[STREET_ADDRESS][PERSON_NAME]"
type input "[STREET_ADDRESS][PERSON_NAME]"
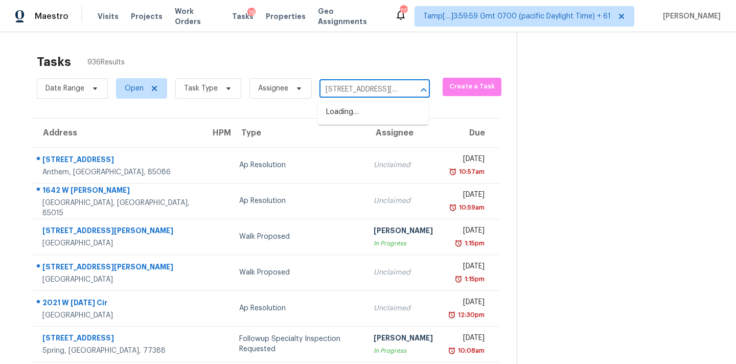
scroll to position [0, 56]
click at [354, 117] on li "[STREET_ADDRESS][PERSON_NAME]" at bounding box center [373, 118] width 110 height 28
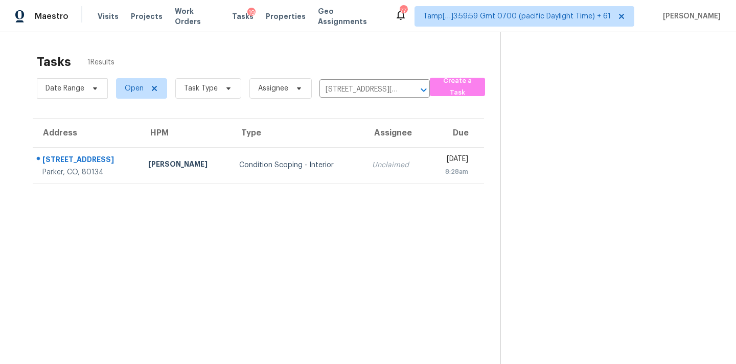
click at [364, 176] on td "Unclaimed" at bounding box center [396, 165] width 64 height 36
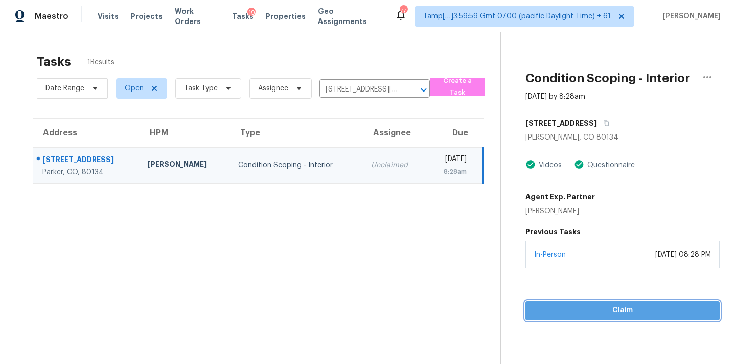
click at [626, 310] on span "Claim" at bounding box center [622, 310] width 178 height 13
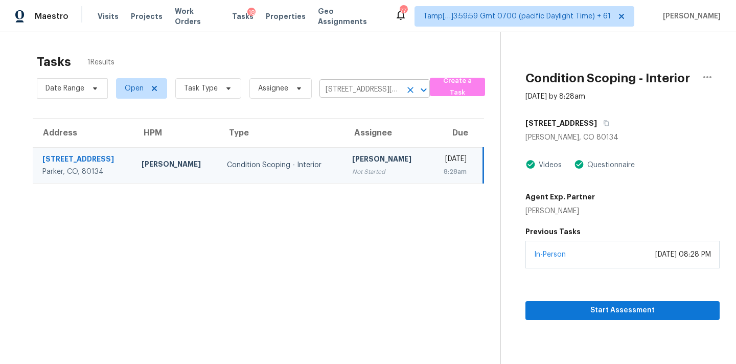
click at [329, 84] on input "[STREET_ADDRESS][PERSON_NAME]" at bounding box center [360, 90] width 82 height 16
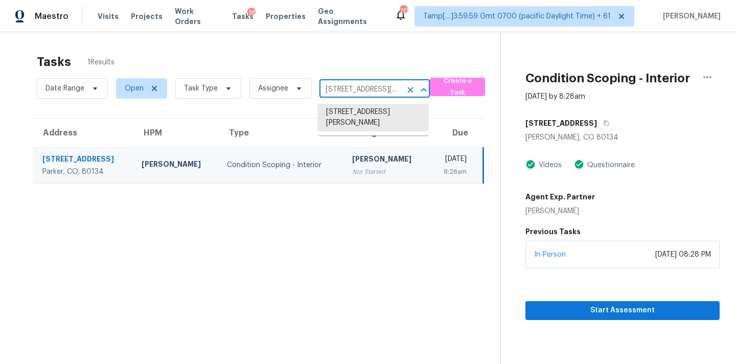
paste input "[STREET_ADDRESS]"
type input "[STREET_ADDRESS]"
click at [336, 119] on li "[STREET_ADDRESS]" at bounding box center [373, 112] width 110 height 17
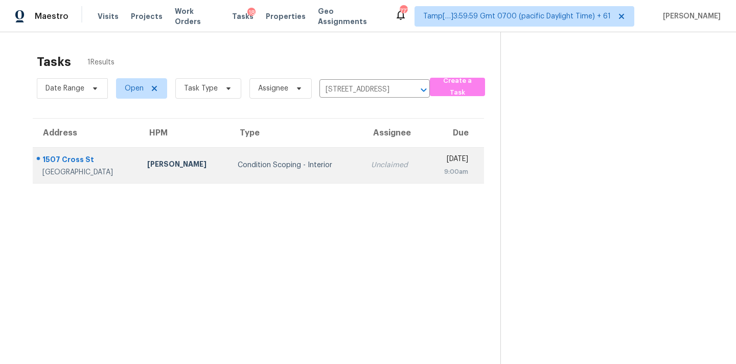
click at [337, 162] on td "Condition Scoping - Interior" at bounding box center [295, 165] width 133 height 36
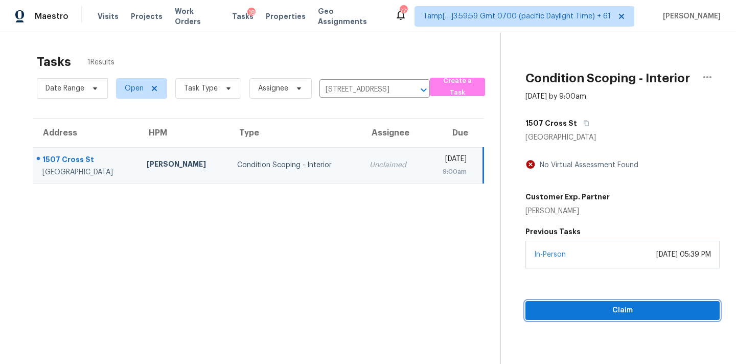
click at [580, 305] on span "Claim" at bounding box center [622, 310] width 178 height 13
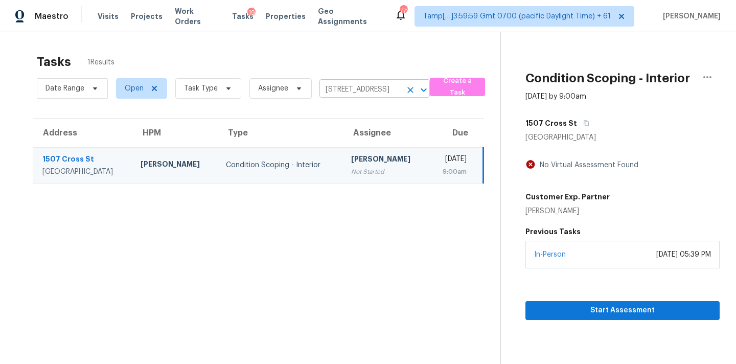
click at [340, 93] on input "[STREET_ADDRESS]" at bounding box center [360, 90] width 82 height 16
paste input "[STREET_ADDRESS][PERSON_NAME]"
type input "[STREET_ADDRESS][PERSON_NAME]"
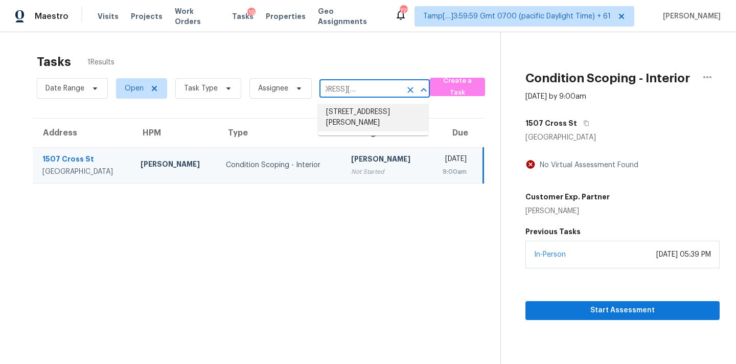
click at [340, 116] on li "[STREET_ADDRESS][PERSON_NAME]" at bounding box center [373, 118] width 110 height 28
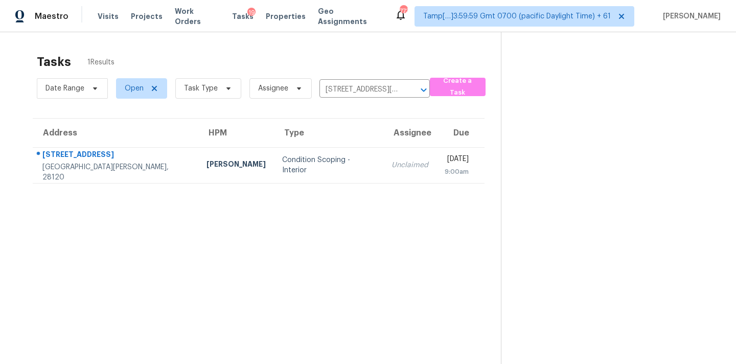
click at [383, 161] on td "Unclaimed" at bounding box center [409, 165] width 53 height 36
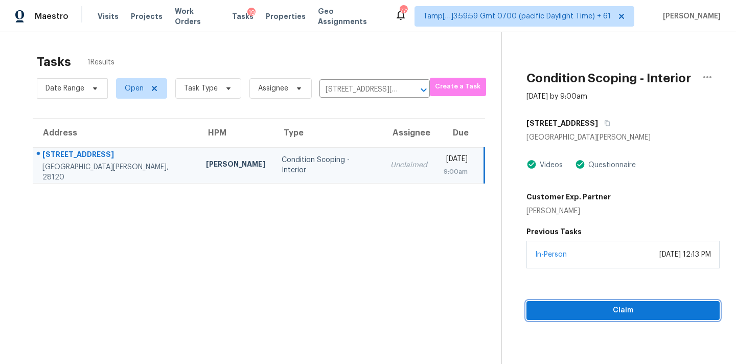
click at [579, 307] on span "Claim" at bounding box center [622, 310] width 177 height 13
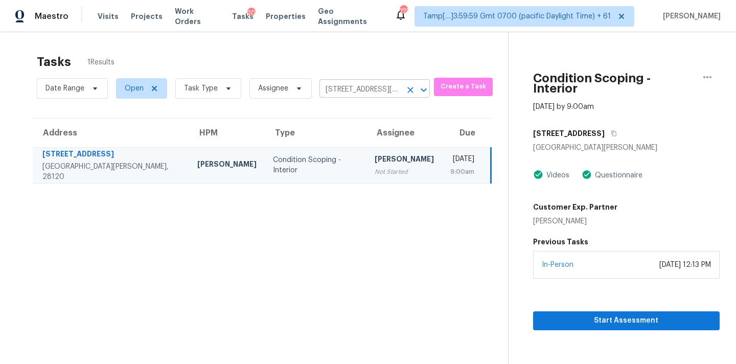
click at [341, 89] on input "[STREET_ADDRESS][PERSON_NAME]" at bounding box center [360, 90] width 82 height 16
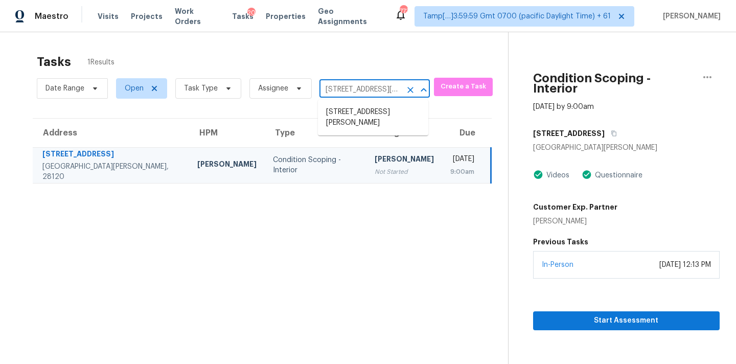
paste input "[STREET_ADDRESS]"
type input "[STREET_ADDRESS]"
click at [342, 111] on li "[STREET_ADDRESS]" at bounding box center [373, 112] width 110 height 17
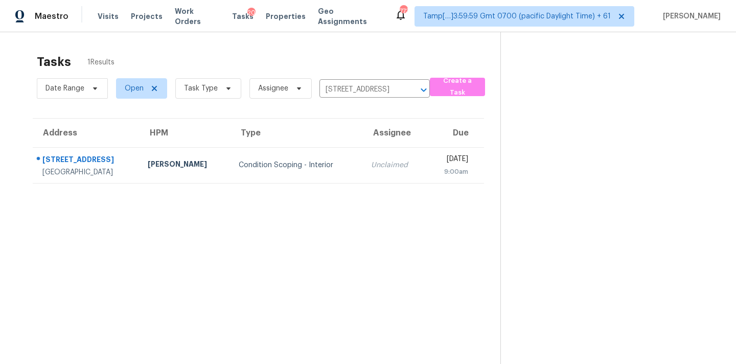
click at [363, 162] on td "Unclaimed" at bounding box center [394, 165] width 63 height 36
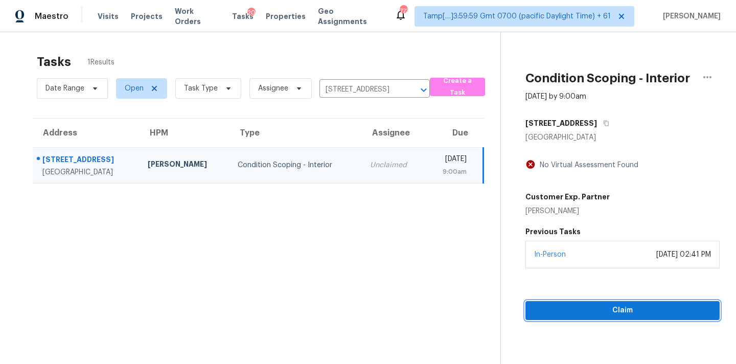
click at [568, 311] on span "Claim" at bounding box center [622, 310] width 178 height 13
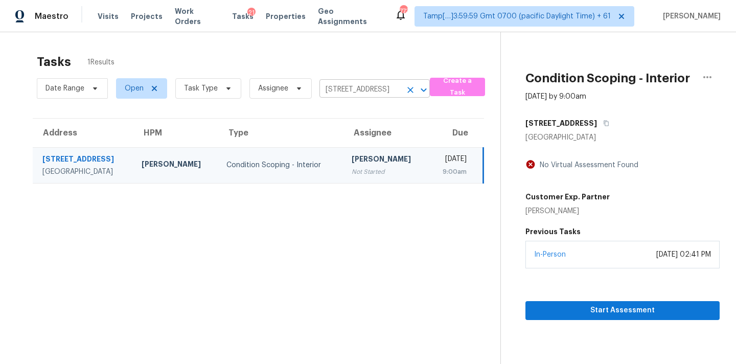
click at [338, 94] on input "[STREET_ADDRESS]" at bounding box center [360, 90] width 82 height 16
paste input "[STREET_ADDRESS][PERSON_NAME][PERSON_NAME]"
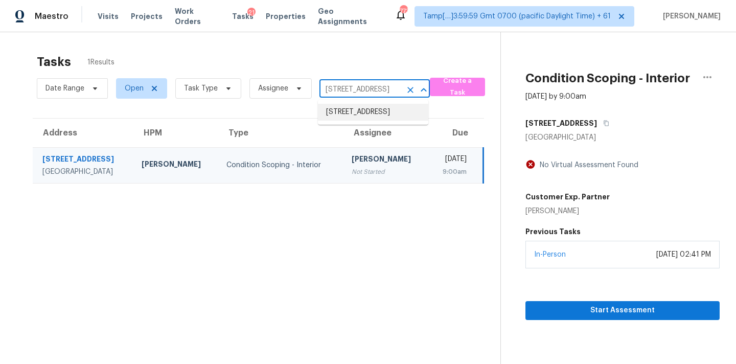
click at [334, 87] on input "[STREET_ADDRESS]" at bounding box center [360, 90] width 82 height 16
paste input "[STREET_ADDRESS]"
type input "[STREET_ADDRESS]"
click at [338, 113] on li "[STREET_ADDRESS]" at bounding box center [373, 112] width 110 height 17
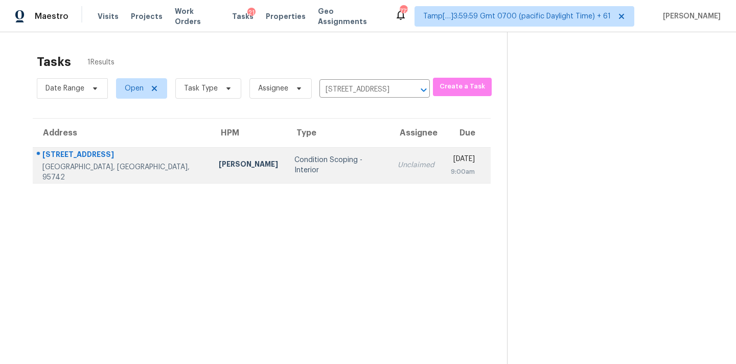
click at [389, 174] on td "Unclaimed" at bounding box center [415, 165] width 53 height 36
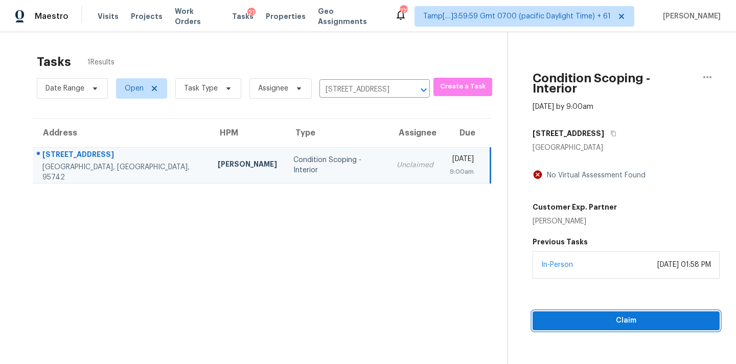
click at [583, 314] on span "Claim" at bounding box center [625, 320] width 171 height 13
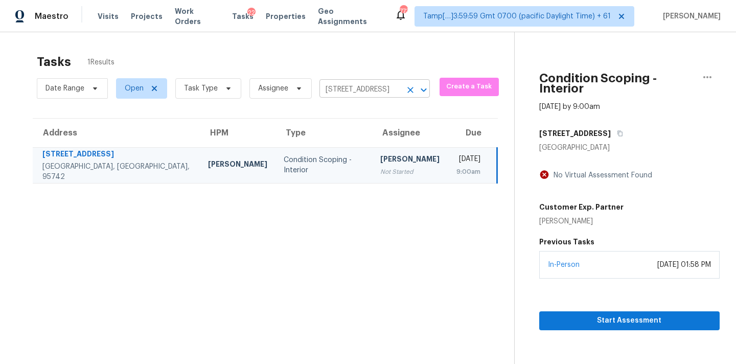
click at [352, 89] on input "[STREET_ADDRESS]" at bounding box center [360, 90] width 82 height 16
paste input "[STREET_ADDRESS][PERSON_NAME]"
type input "[STREET_ADDRESS][PERSON_NAME]"
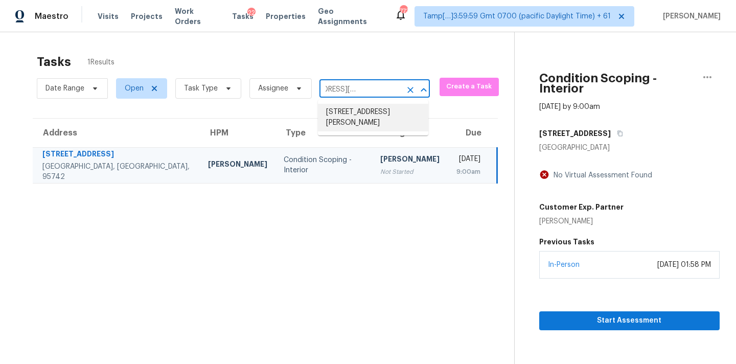
click at [353, 114] on li "[STREET_ADDRESS][PERSON_NAME]" at bounding box center [373, 118] width 110 height 28
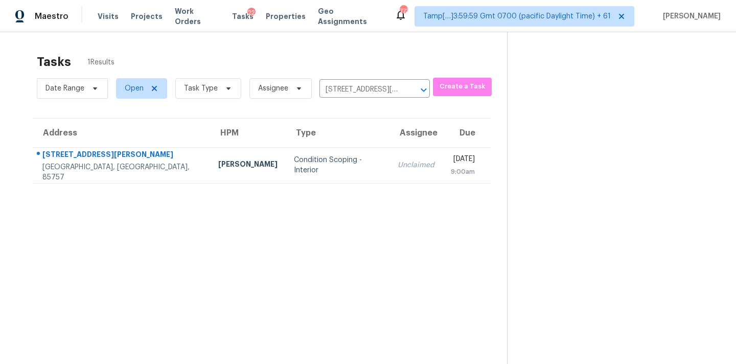
click at [389, 156] on td "Unclaimed" at bounding box center [415, 165] width 53 height 36
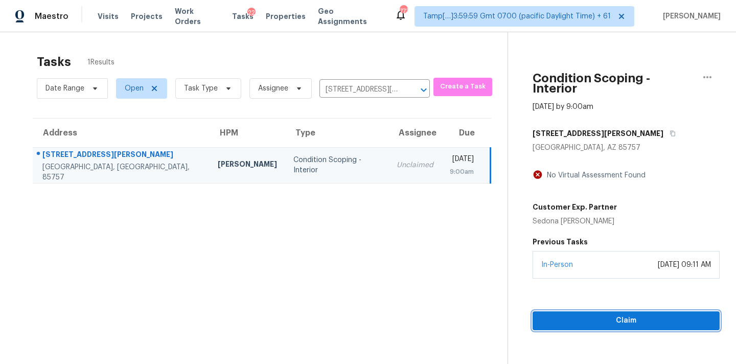
click at [569, 314] on span "Claim" at bounding box center [625, 320] width 171 height 13
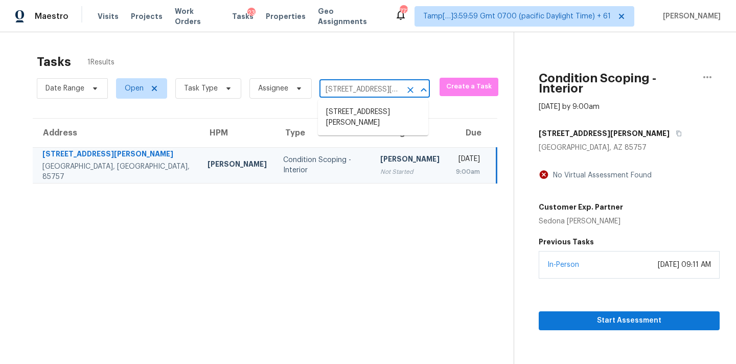
click at [373, 87] on input "[STREET_ADDRESS][PERSON_NAME]" at bounding box center [360, 90] width 82 height 16
paste input "[STREET_ADDRESS][PERSON_NAME]"
type input "[STREET_ADDRESS][PERSON_NAME]"
click at [351, 113] on li "[STREET_ADDRESS][PERSON_NAME]" at bounding box center [373, 118] width 110 height 28
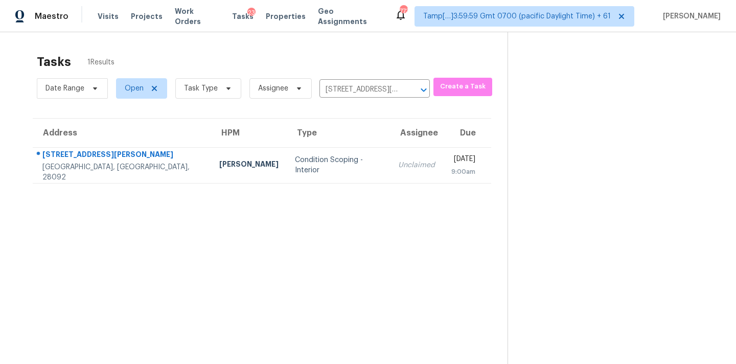
click at [390, 155] on td "Unclaimed" at bounding box center [416, 165] width 53 height 36
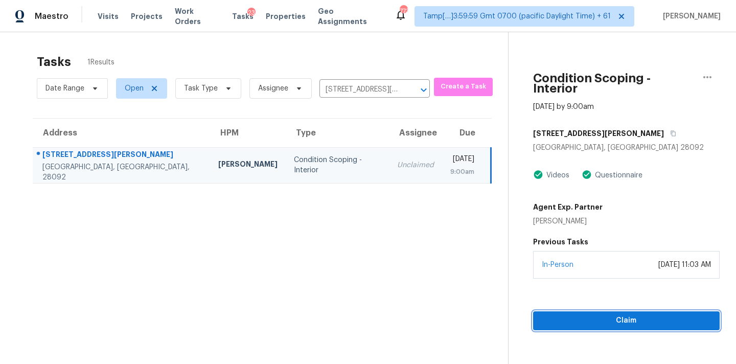
click at [599, 314] on span "Claim" at bounding box center [626, 320] width 170 height 13
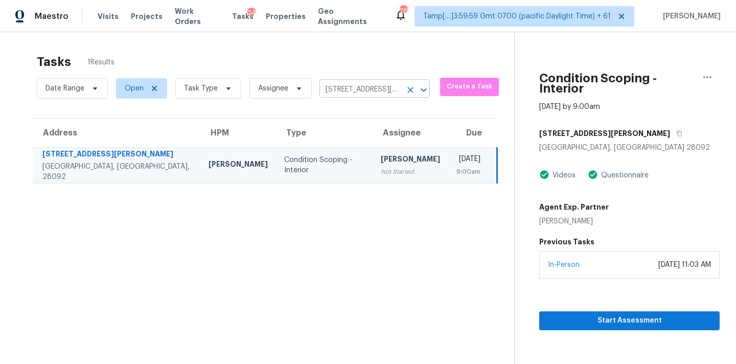
click at [330, 86] on input "[STREET_ADDRESS][PERSON_NAME]" at bounding box center [360, 90] width 82 height 16
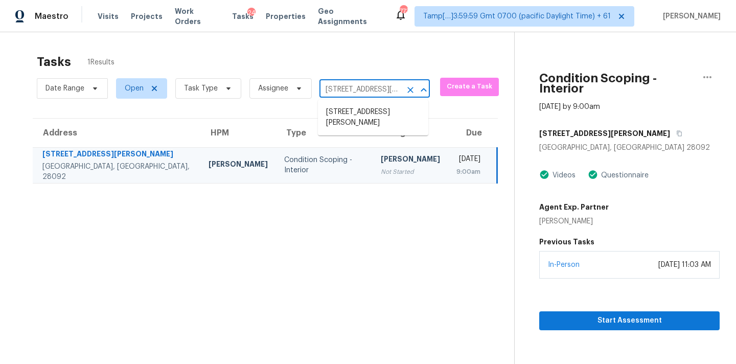
paste input "[STREET_ADDRESS][PERSON_NAME][PERSON_NAME]"
click at [360, 86] on input "[STREET_ADDRESS][PERSON_NAME]" at bounding box center [360, 90] width 82 height 16
paste input "[STREET_ADDRESS]"
type input "[STREET_ADDRESS]"
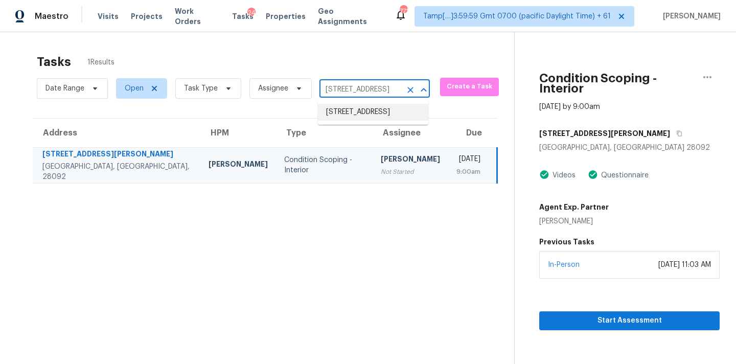
click at [359, 110] on li "[STREET_ADDRESS]" at bounding box center [373, 112] width 110 height 17
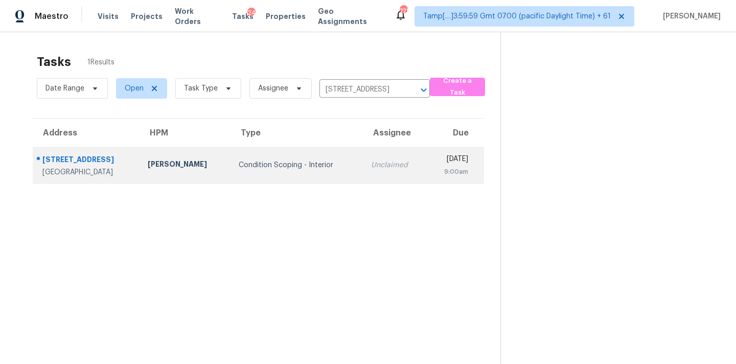
click at [363, 173] on td "Unclaimed" at bounding box center [394, 165] width 63 height 36
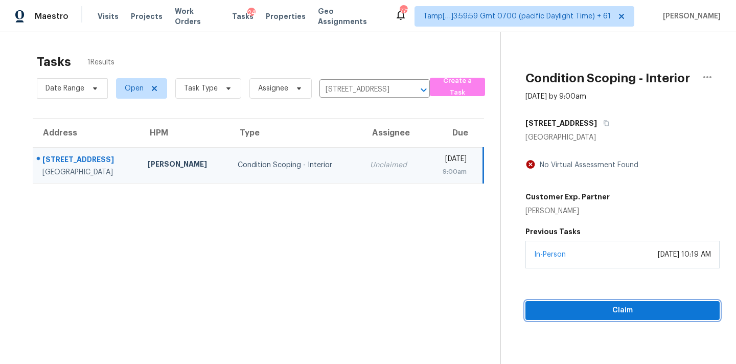
click at [618, 310] on span "Claim" at bounding box center [622, 310] width 178 height 13
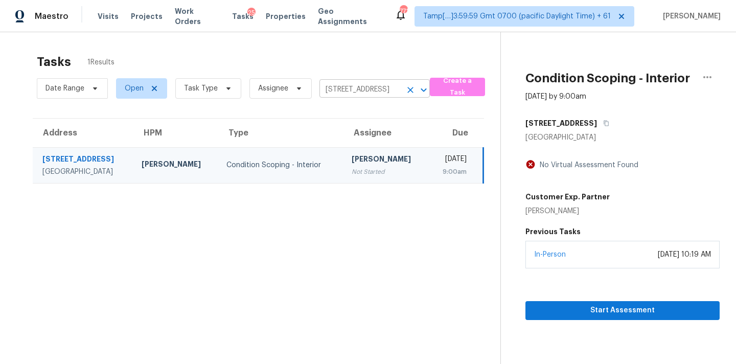
click at [342, 87] on input "[STREET_ADDRESS]" at bounding box center [360, 90] width 82 height 16
paste input "[STREET_ADDRESS]"
type input "[STREET_ADDRESS]"
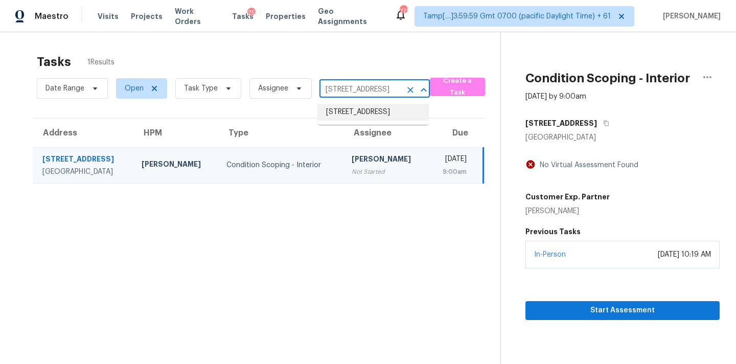
click at [348, 113] on li "[STREET_ADDRESS]" at bounding box center [373, 112] width 110 height 17
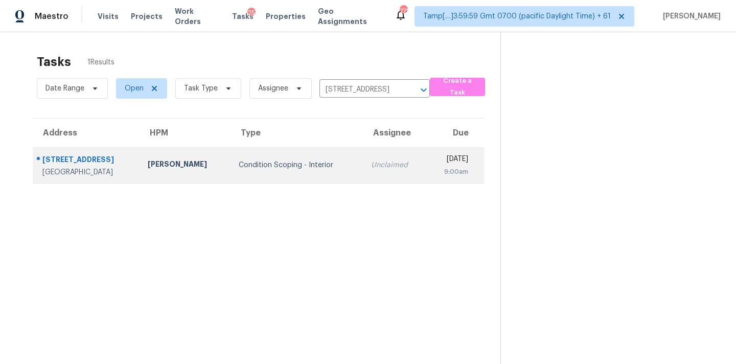
click at [371, 160] on div "Unclaimed" at bounding box center [394, 165] width 47 height 10
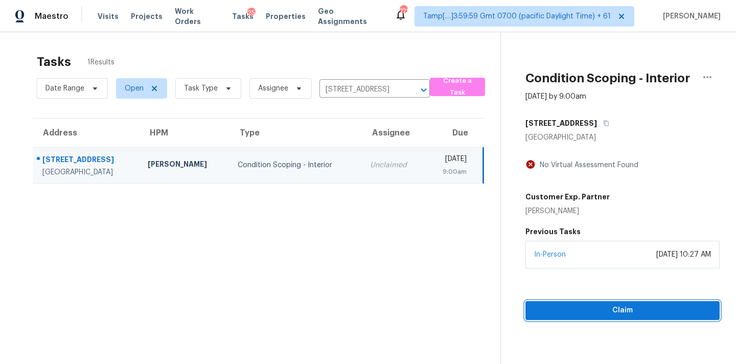
click at [558, 304] on span "Claim" at bounding box center [622, 310] width 178 height 13
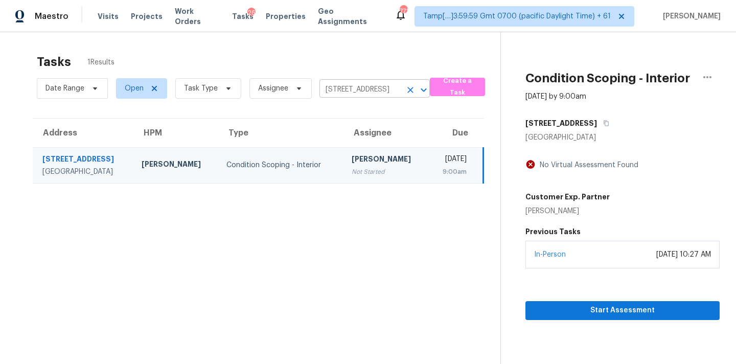
click at [339, 87] on input "[STREET_ADDRESS]" at bounding box center [360, 90] width 82 height 16
paste input "[STREET_ADDRESS]"
type input "[STREET_ADDRESS]"
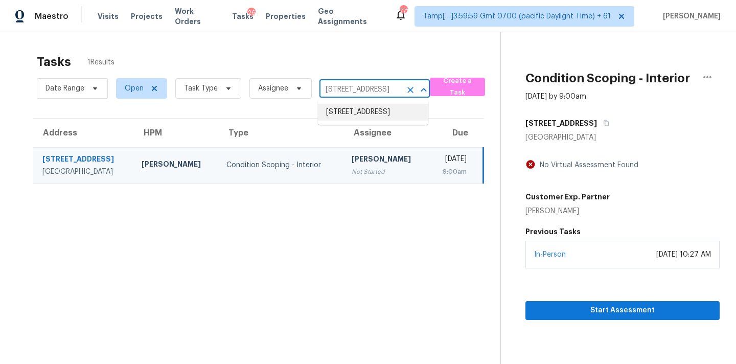
click at [348, 116] on li "[STREET_ADDRESS]" at bounding box center [373, 112] width 110 height 17
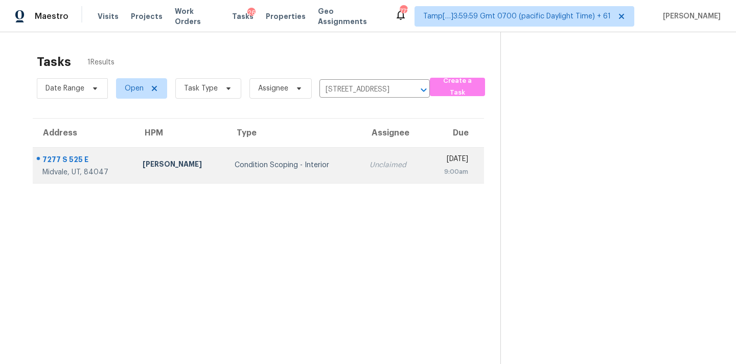
click at [369, 166] on div "Unclaimed" at bounding box center [393, 165] width 48 height 10
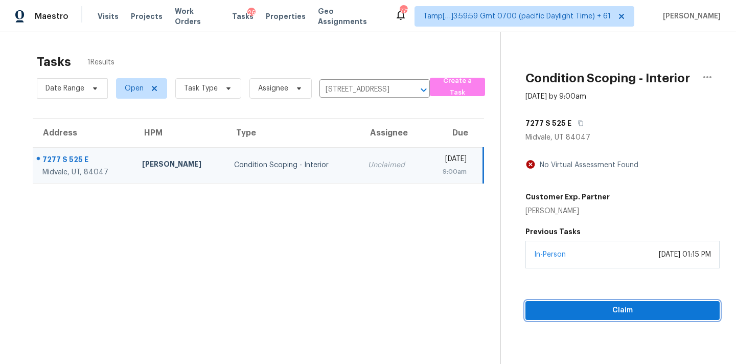
click at [607, 311] on span "Claim" at bounding box center [622, 310] width 178 height 13
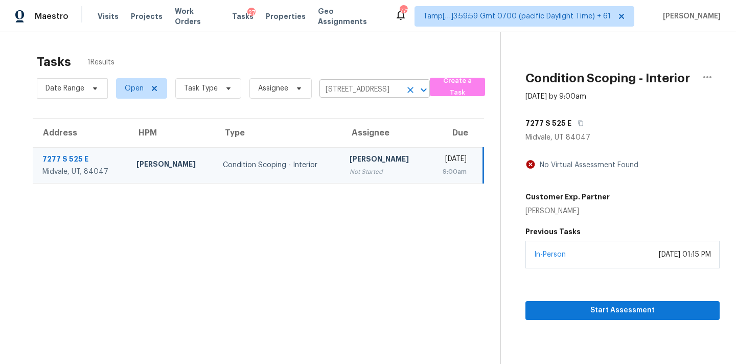
click at [354, 94] on input "[STREET_ADDRESS]" at bounding box center [360, 90] width 82 height 16
paste input "[STREET_ADDRESS]"
type input "[STREET_ADDRESS]"
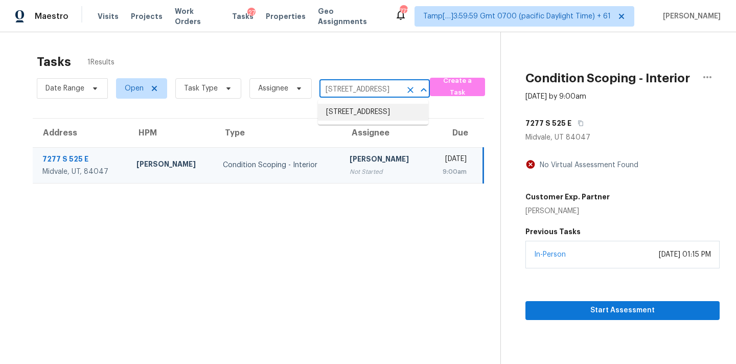
click at [353, 121] on li "[STREET_ADDRESS]" at bounding box center [373, 112] width 110 height 17
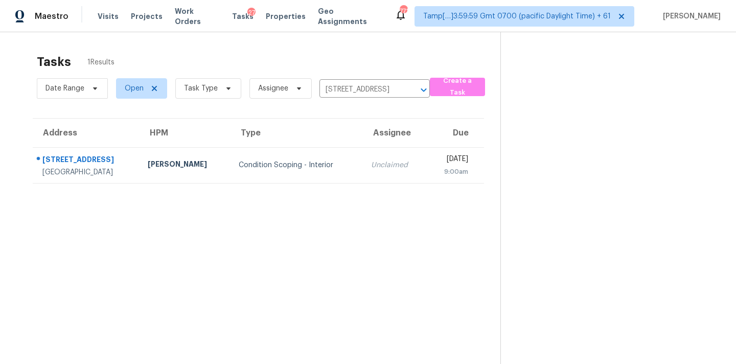
click at [371, 169] on div "Unclaimed" at bounding box center [394, 165] width 47 height 10
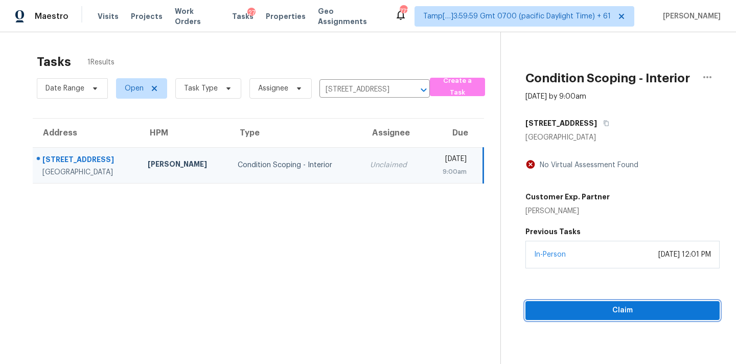
click at [614, 302] on button "Claim" at bounding box center [622, 310] width 194 height 19
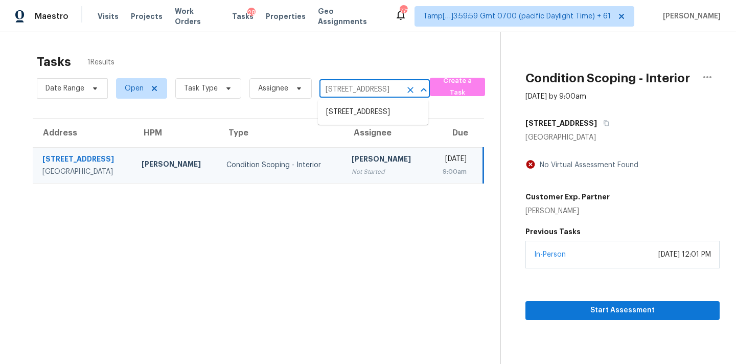
click at [357, 90] on input "[STREET_ADDRESS]" at bounding box center [360, 90] width 82 height 16
paste input "[STREET_ADDRESS][PERSON_NAME]"
type input "[STREET_ADDRESS][PERSON_NAME]"
click at [359, 115] on li "[STREET_ADDRESS][PERSON_NAME]" at bounding box center [373, 118] width 110 height 28
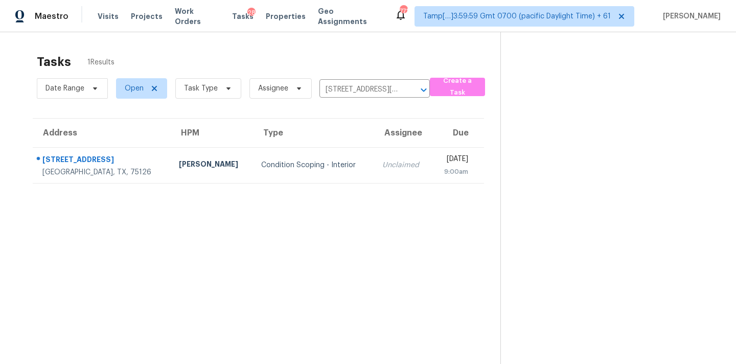
click at [374, 159] on td "Unclaimed" at bounding box center [403, 165] width 58 height 36
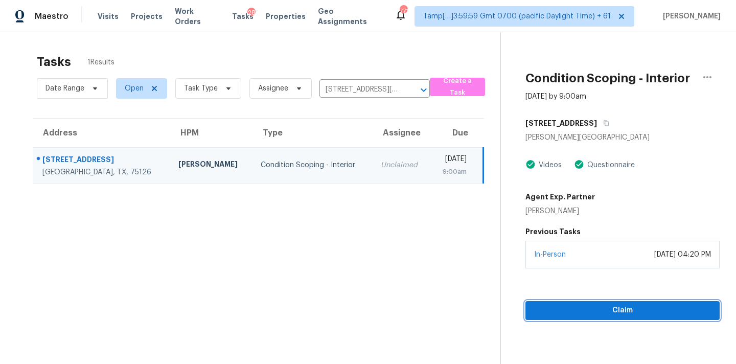
click at [576, 313] on span "Claim" at bounding box center [622, 310] width 178 height 13
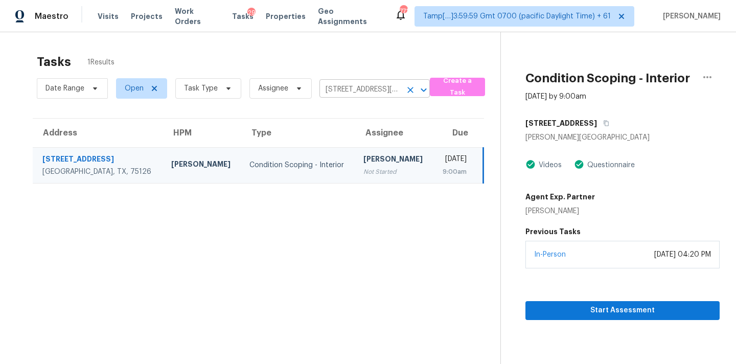
click at [362, 89] on input "[STREET_ADDRESS][PERSON_NAME]" at bounding box center [360, 90] width 82 height 16
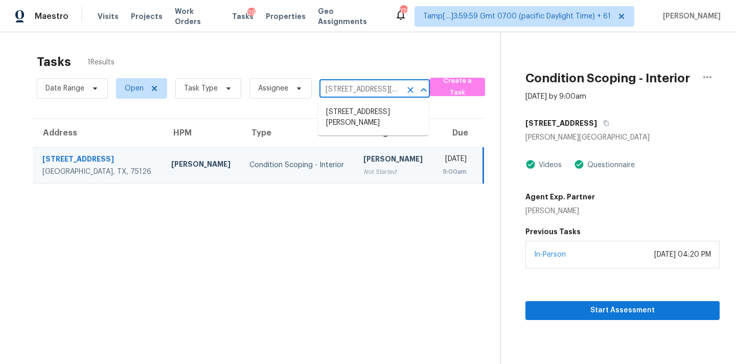
paste input "[STREET_ADDRESS][PERSON_NAME]"
type input "[STREET_ADDRESS][PERSON_NAME]"
click at [357, 116] on li "[STREET_ADDRESS][PERSON_NAME]" at bounding box center [373, 118] width 110 height 28
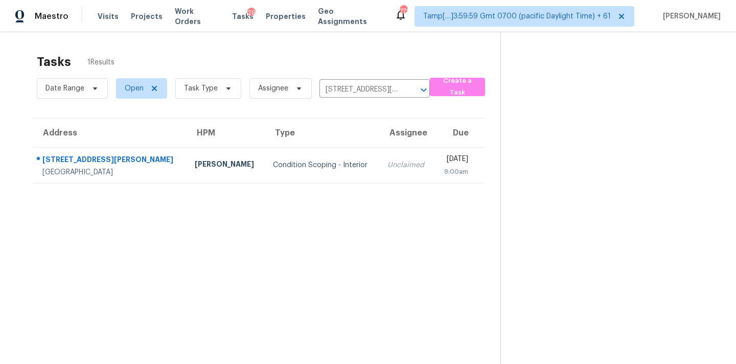
click at [387, 163] on div "Unclaimed" at bounding box center [406, 165] width 39 height 10
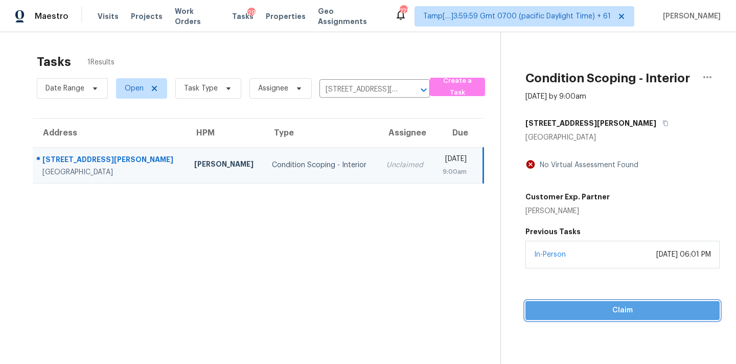
click at [587, 309] on span "Claim" at bounding box center [622, 310] width 178 height 13
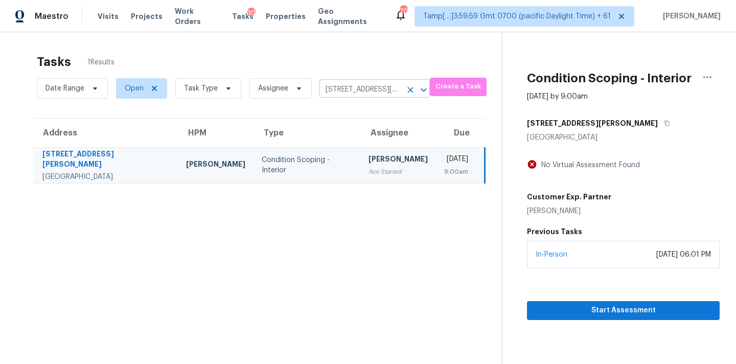
click at [407, 91] on icon "Clear" at bounding box center [410, 90] width 10 height 10
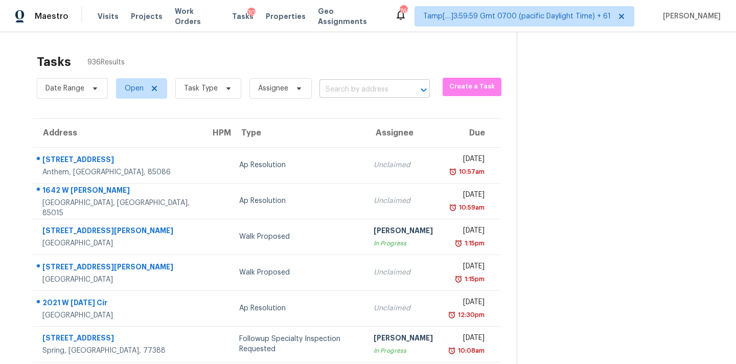
click at [326, 83] on input "text" at bounding box center [360, 90] width 82 height 16
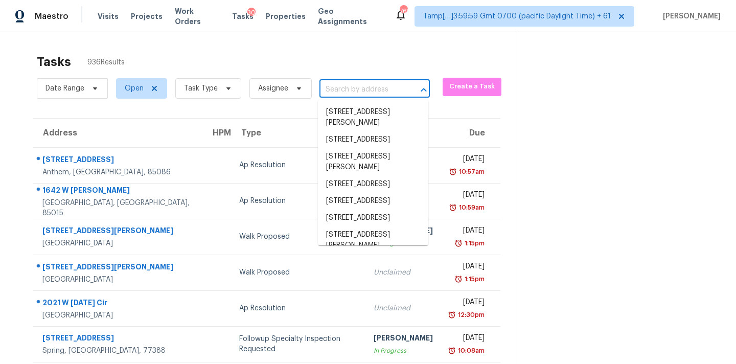
paste input "[STREET_ADDRESS]"
type input "[STREET_ADDRESS]"
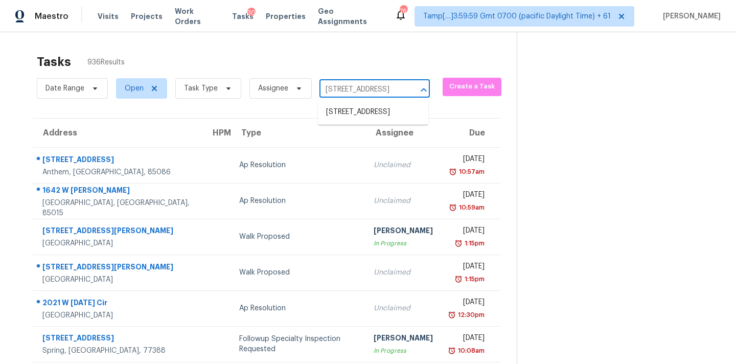
scroll to position [0, 89]
click at [353, 110] on li "[STREET_ADDRESS]" at bounding box center [373, 112] width 110 height 17
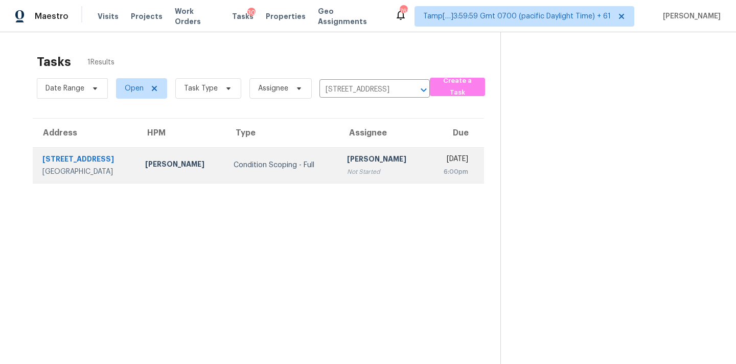
click at [345, 176] on td "[PERSON_NAME] Not Started" at bounding box center [383, 165] width 88 height 36
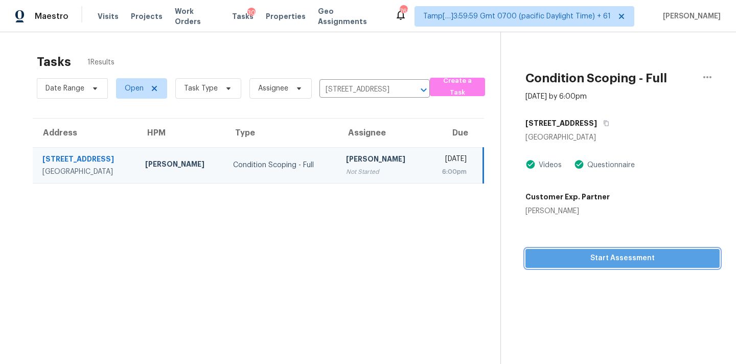
click at [596, 255] on span "Start Assessment" at bounding box center [622, 258] width 178 height 13
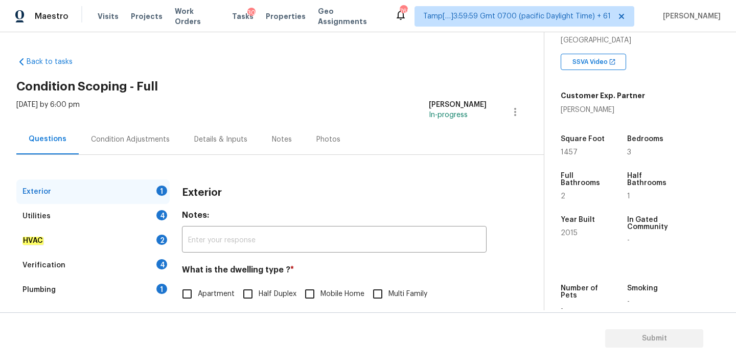
scroll to position [143, 0]
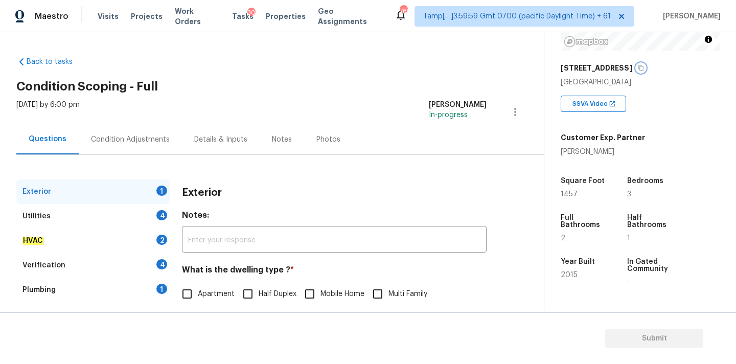
click at [645, 71] on button "button" at bounding box center [640, 67] width 9 height 9
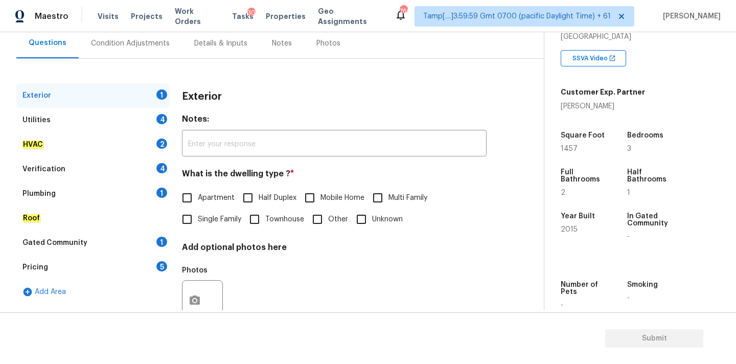
scroll to position [128, 0]
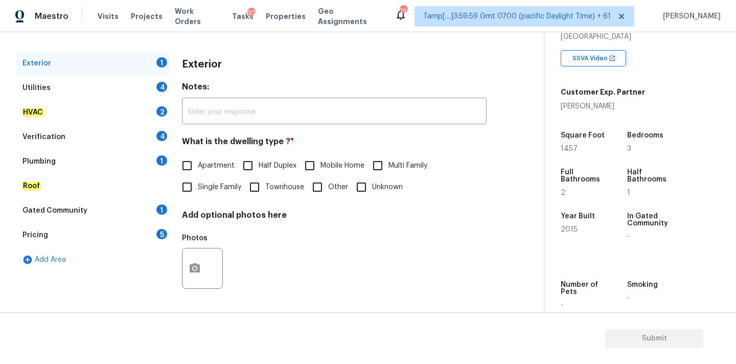
click at [212, 192] on span "Single Family" at bounding box center [219, 187] width 43 height 11
click at [198, 192] on input "Single Family" at bounding box center [186, 186] width 21 height 21
checkbox input "true"
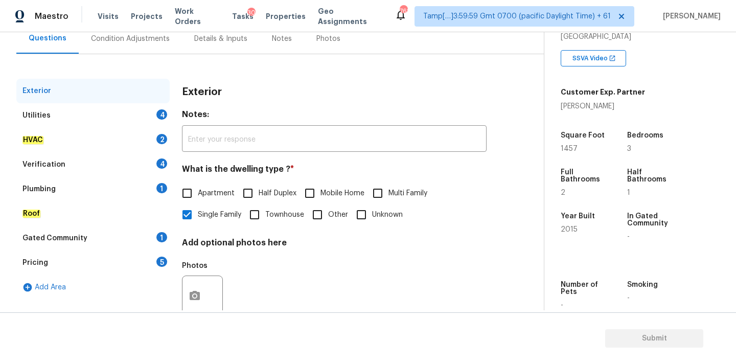
click at [143, 42] on div "Condition Adjustments" at bounding box center [130, 39] width 79 height 10
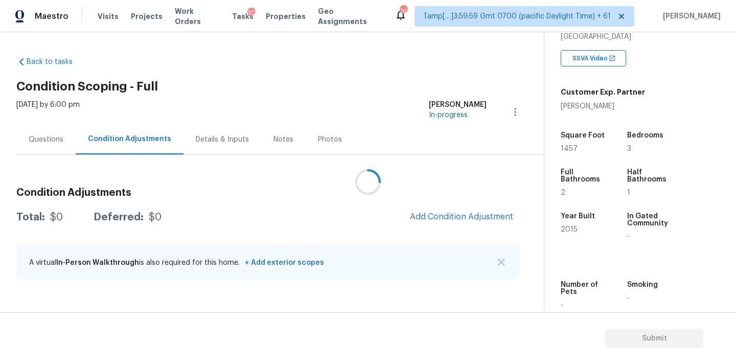
click at [440, 216] on div at bounding box center [368, 182] width 736 height 364
click at [443, 216] on span "Add Condition Adjustment" at bounding box center [461, 216] width 103 height 9
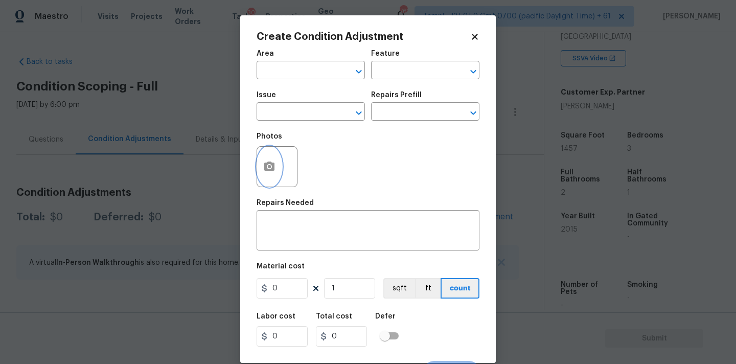
click at [272, 170] on icon "button" at bounding box center [269, 165] width 10 height 9
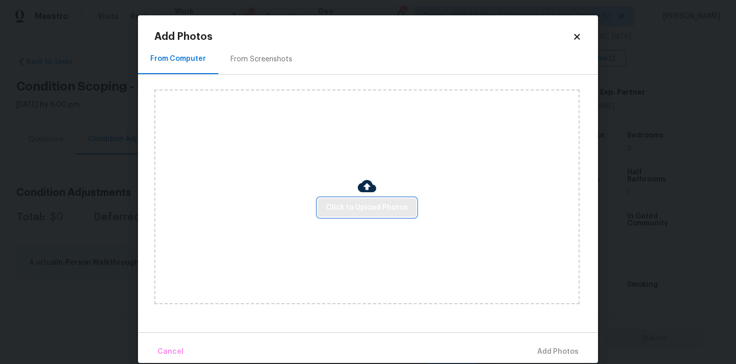
click at [335, 202] on span "Click to Upload Photos" at bounding box center [367, 207] width 82 height 13
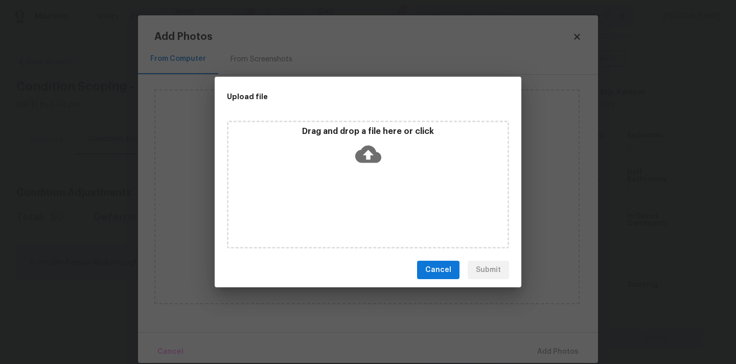
click at [359, 157] on icon at bounding box center [368, 154] width 26 height 17
